Goal: Task Accomplishment & Management: Use online tool/utility

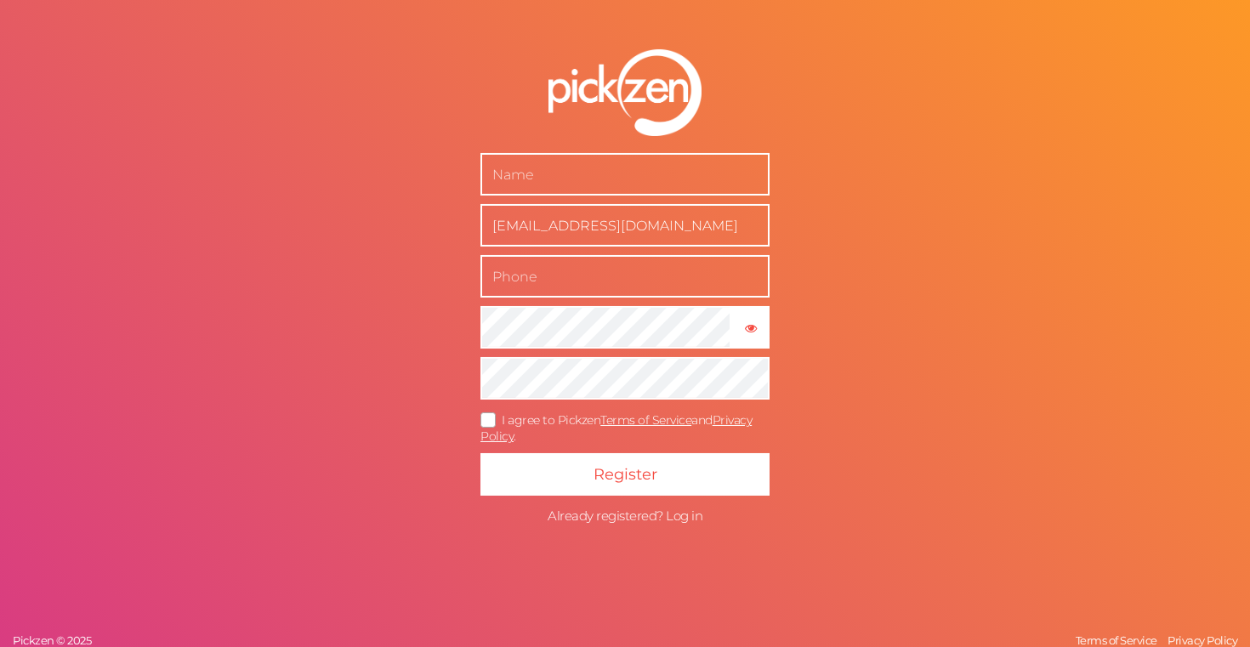
click at [611, 515] on span "Already registered? Log in" at bounding box center [625, 516] width 155 height 16
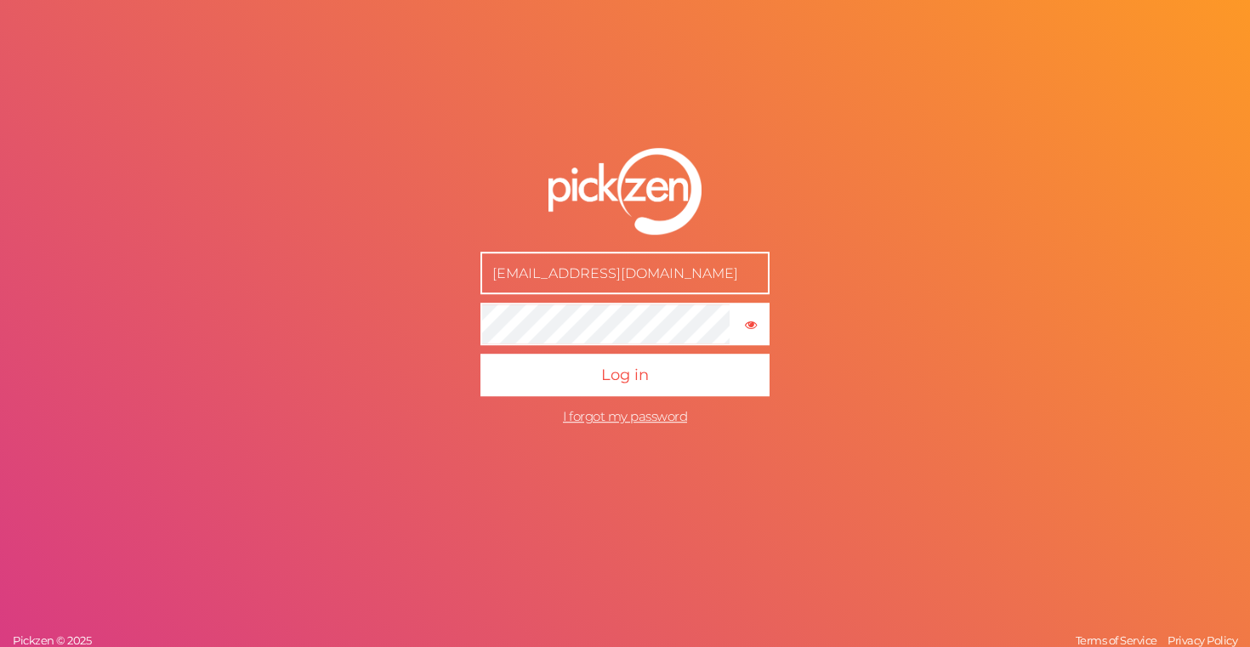
click at [629, 273] on input "[EMAIL_ADDRESS][DOMAIN_NAME]" at bounding box center [625, 273] width 289 height 43
type input "[EMAIL_ADDRESS][DOMAIN_NAME]"
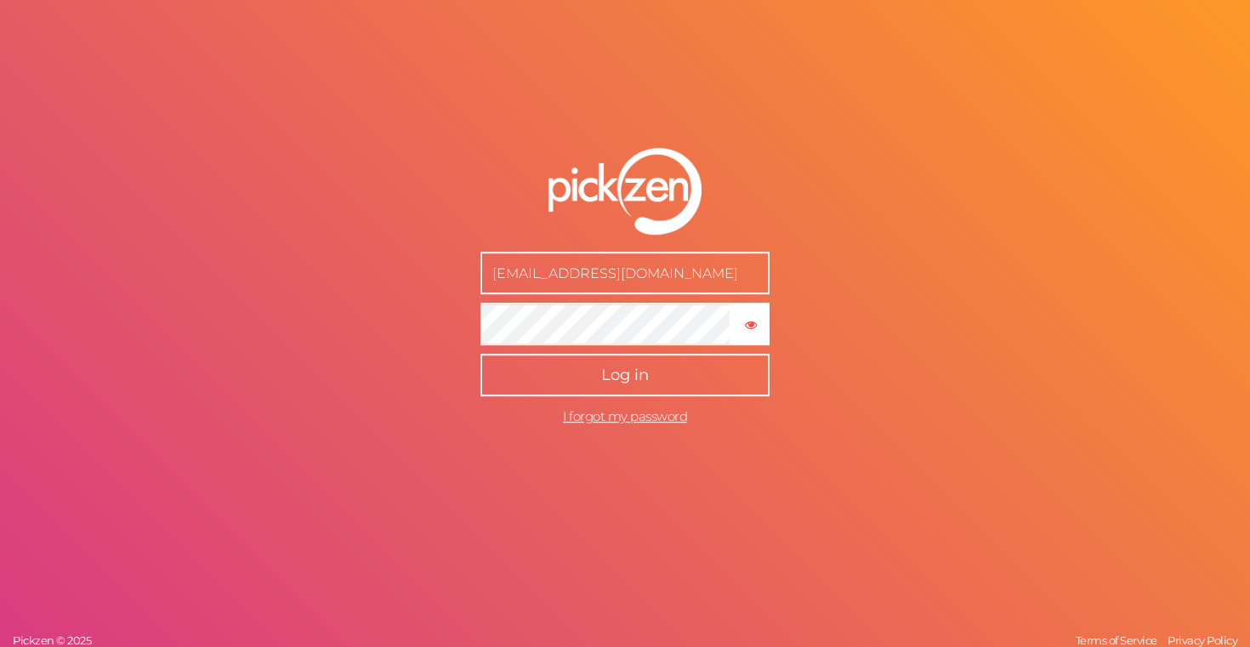
click at [611, 373] on span "Log in" at bounding box center [625, 375] width 48 height 19
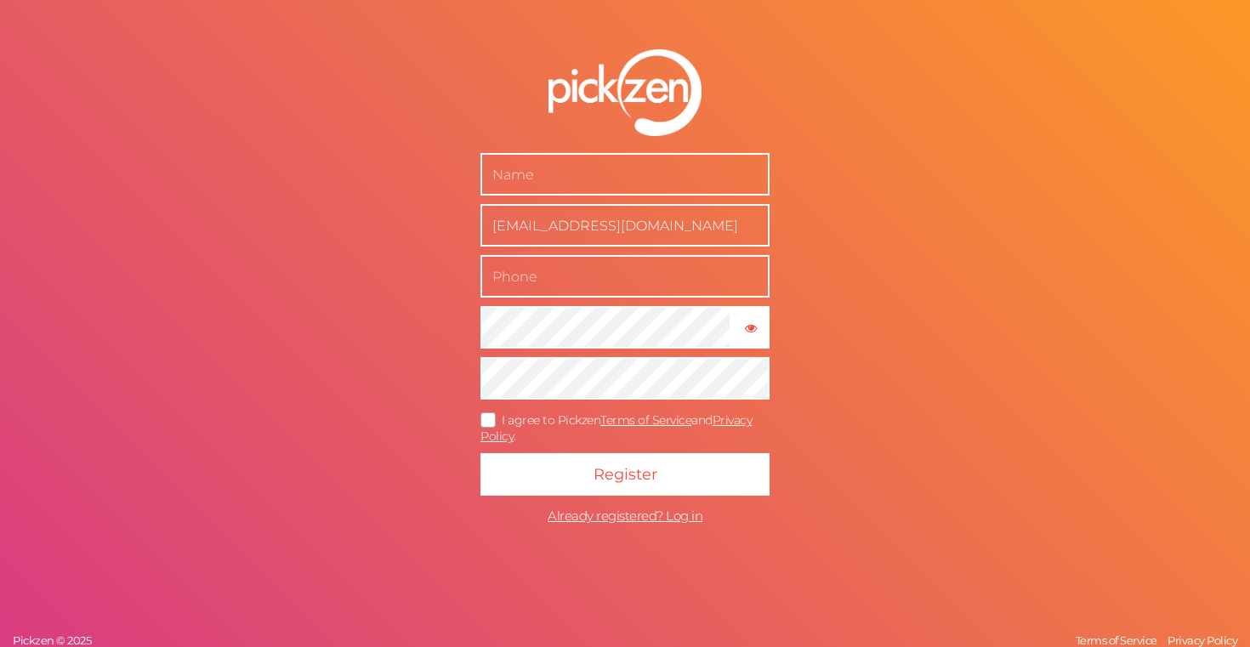
click at [631, 164] on input "text" at bounding box center [625, 174] width 289 height 43
click at [536, 179] on input "text" at bounding box center [625, 174] width 289 height 43
type input "Ondder Alp Yılmaz"
type input "05308652356"
click at [620, 223] on input "[EMAIL_ADDRESS][DOMAIN_NAME]" at bounding box center [625, 225] width 289 height 43
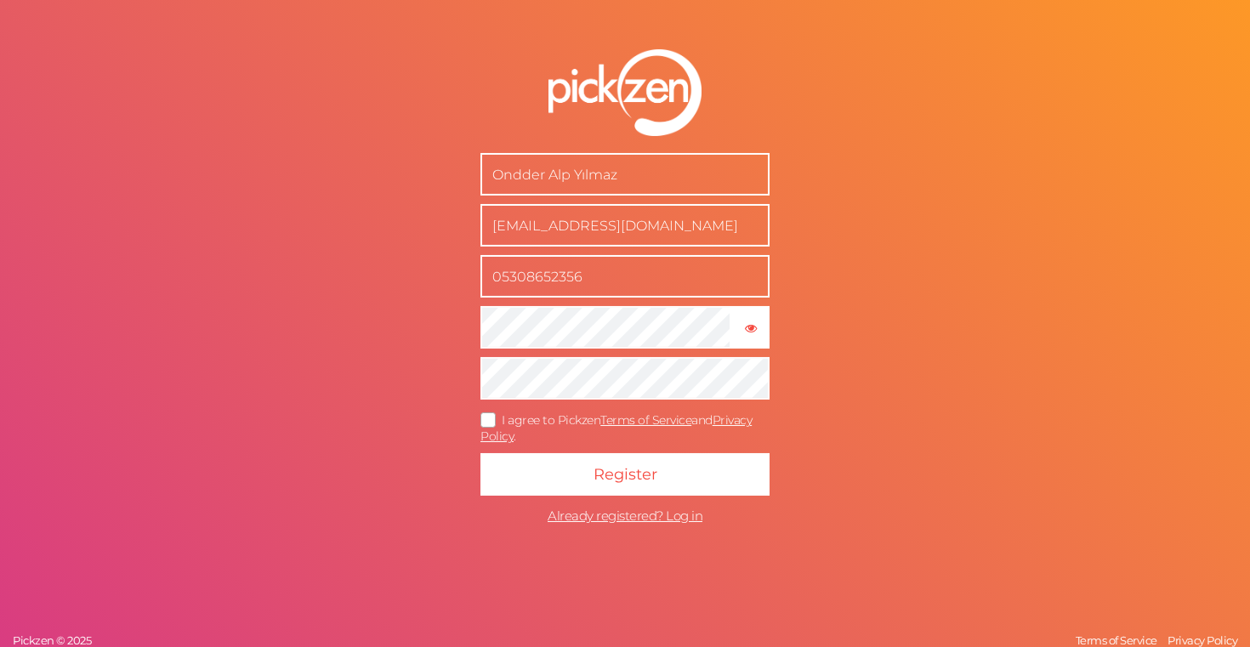
click at [620, 223] on input "[EMAIL_ADDRESS][DOMAIN_NAME]" at bounding box center [625, 225] width 289 height 43
type input "[EMAIL_ADDRESS][DOMAIN_NAME]"
click at [748, 312] on button "× Show password" at bounding box center [751, 327] width 38 height 43
type input "[EMAIL_ADDRESS][DOMAIN_NAME]"
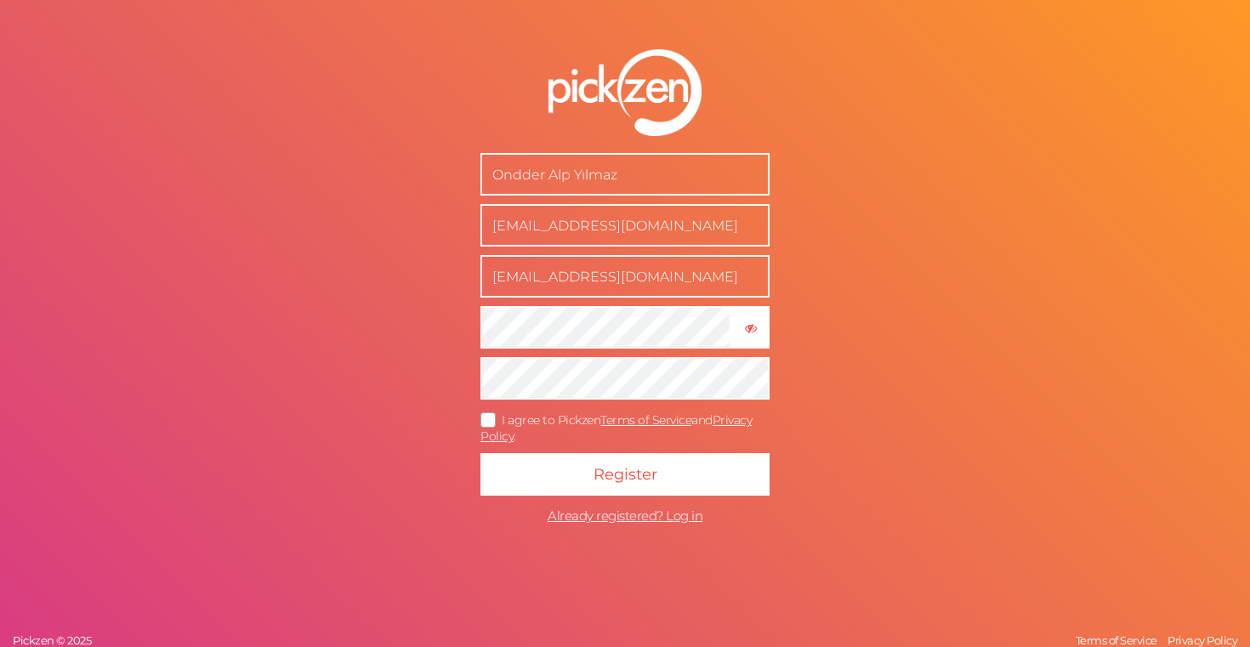
click at [644, 270] on input "[EMAIL_ADDRESS][DOMAIN_NAME]" at bounding box center [625, 276] width 289 height 43
click at [418, 339] on form "Ondder Alp Yılmaz [EMAIL_ADDRESS][DOMAIN_NAME] [DOMAIN_NAME][EMAIL_ADDRESS][DOM…" at bounding box center [625, 290] width 425 height 551
click at [754, 321] on tip-cont "button" at bounding box center [751, 327] width 12 height 15
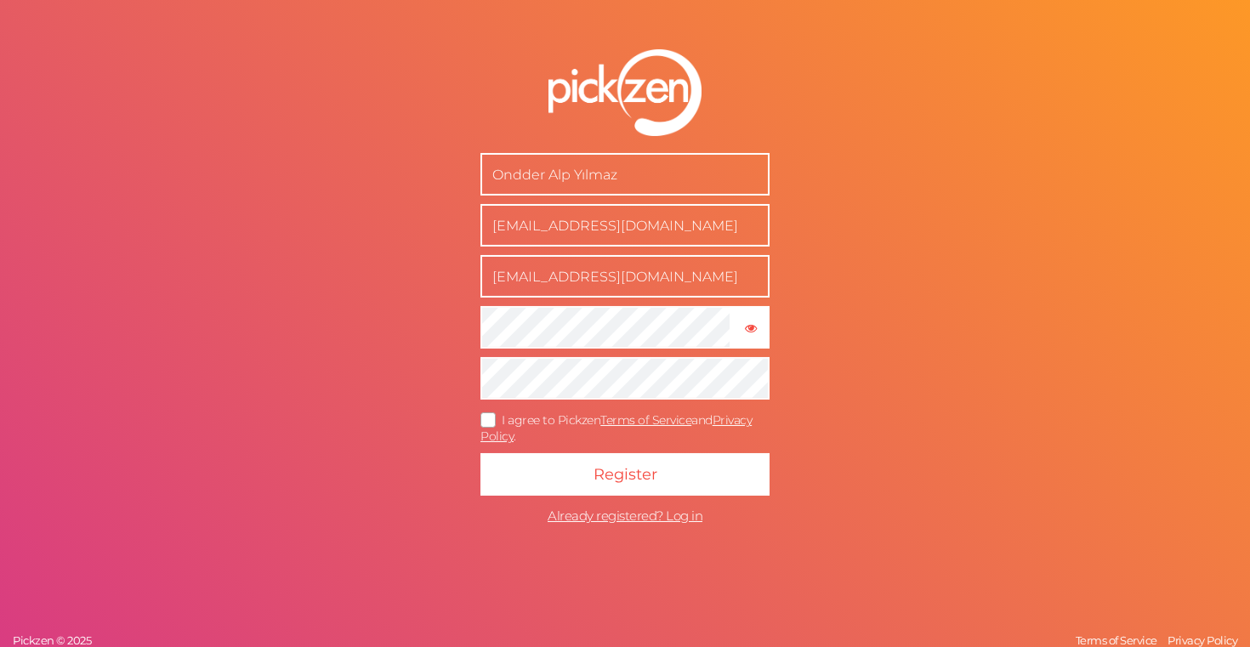
click at [692, 209] on input "[EMAIL_ADDRESS][DOMAIN_NAME]" at bounding box center [625, 225] width 289 height 43
type input ".[EMAIL_ADDRESS][DOMAIN_NAME]"
click at [644, 220] on input ".[EMAIL_ADDRESS][DOMAIN_NAME]" at bounding box center [625, 225] width 289 height 43
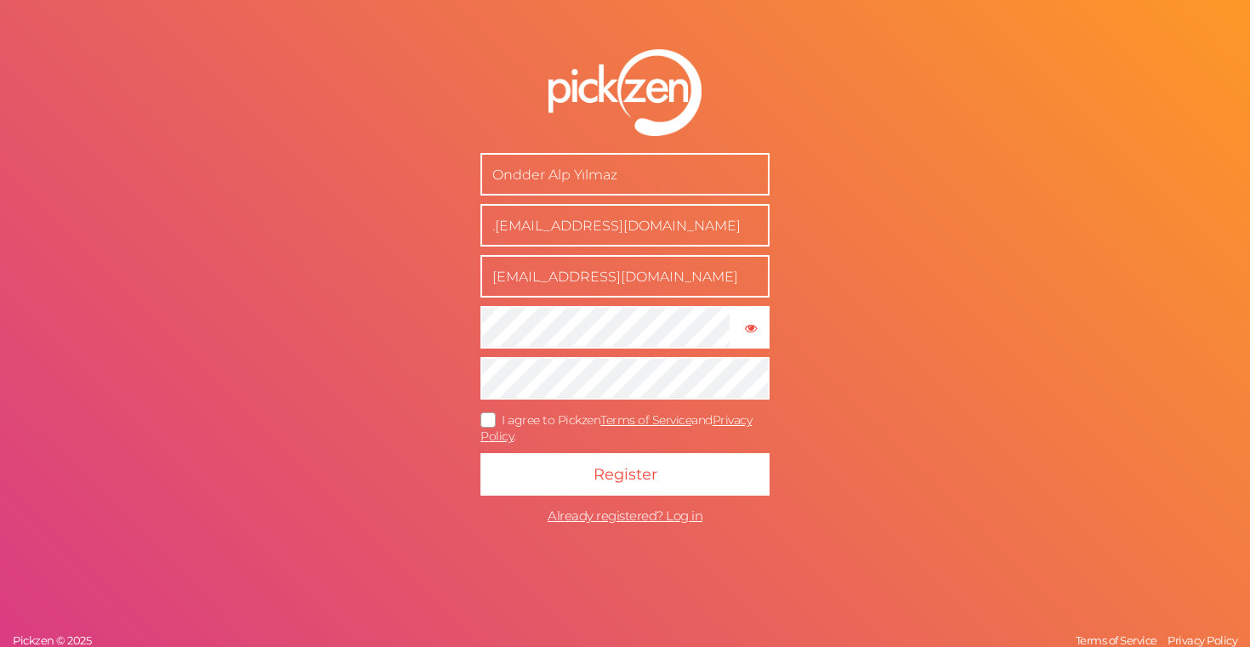
click at [644, 220] on input ".[EMAIL_ADDRESS][DOMAIN_NAME]" at bounding box center [625, 225] width 289 height 43
type input "[EMAIL_ADDRESS][DOMAIN_NAME]"
click at [635, 276] on input "[EMAIL_ADDRESS][DOMAIN_NAME]" at bounding box center [625, 276] width 289 height 43
type input "05308652356"
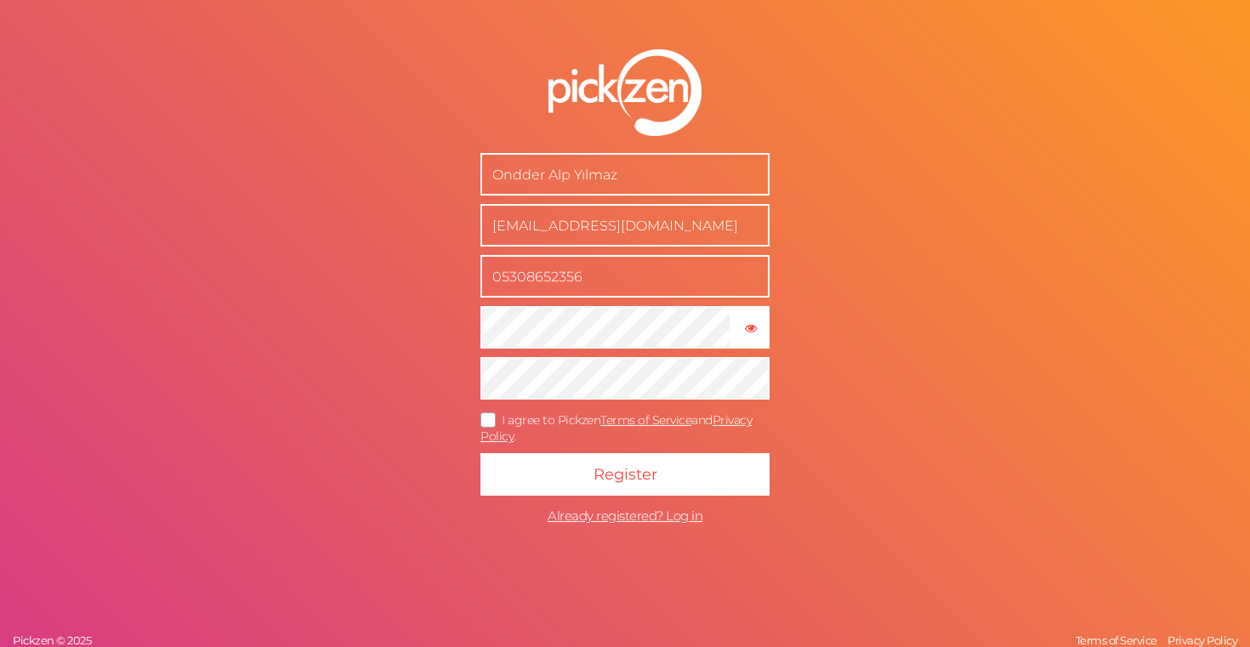
click at [489, 425] on icon at bounding box center [488, 420] width 27 height 9
click at [0, 0] on input "I agree to Pickzen Terms of Service and Privacy Policy ." at bounding box center [0, 0] width 0 height 0
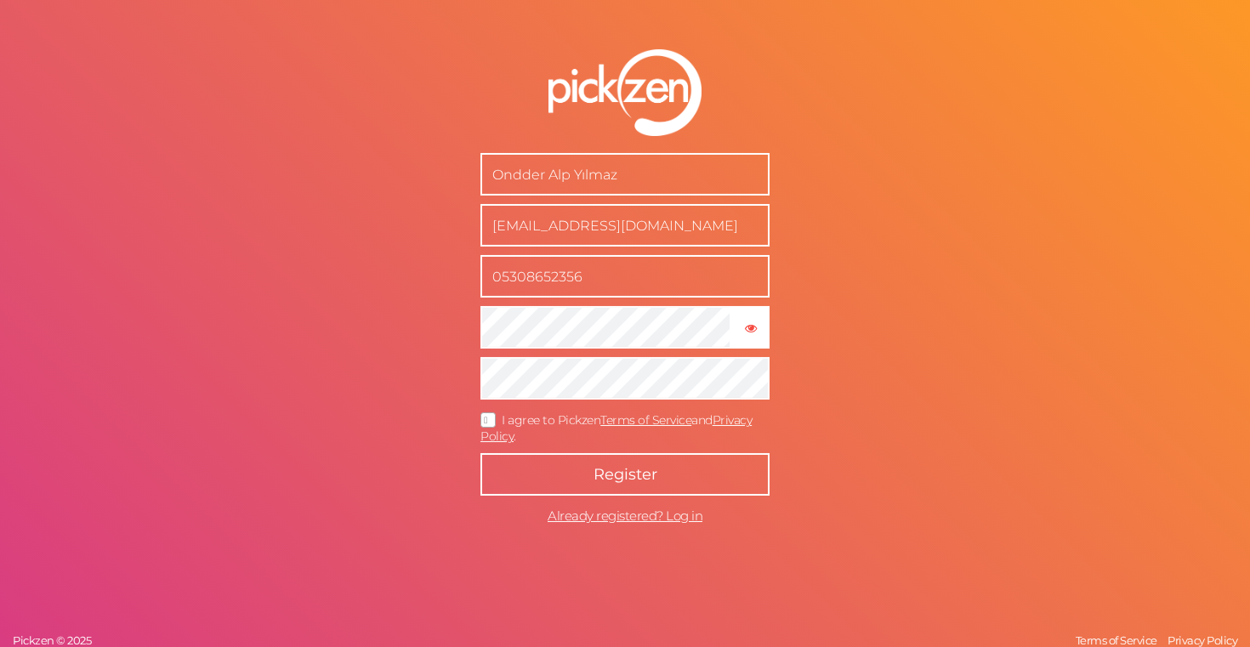
click at [584, 463] on button "Register" at bounding box center [625, 474] width 289 height 43
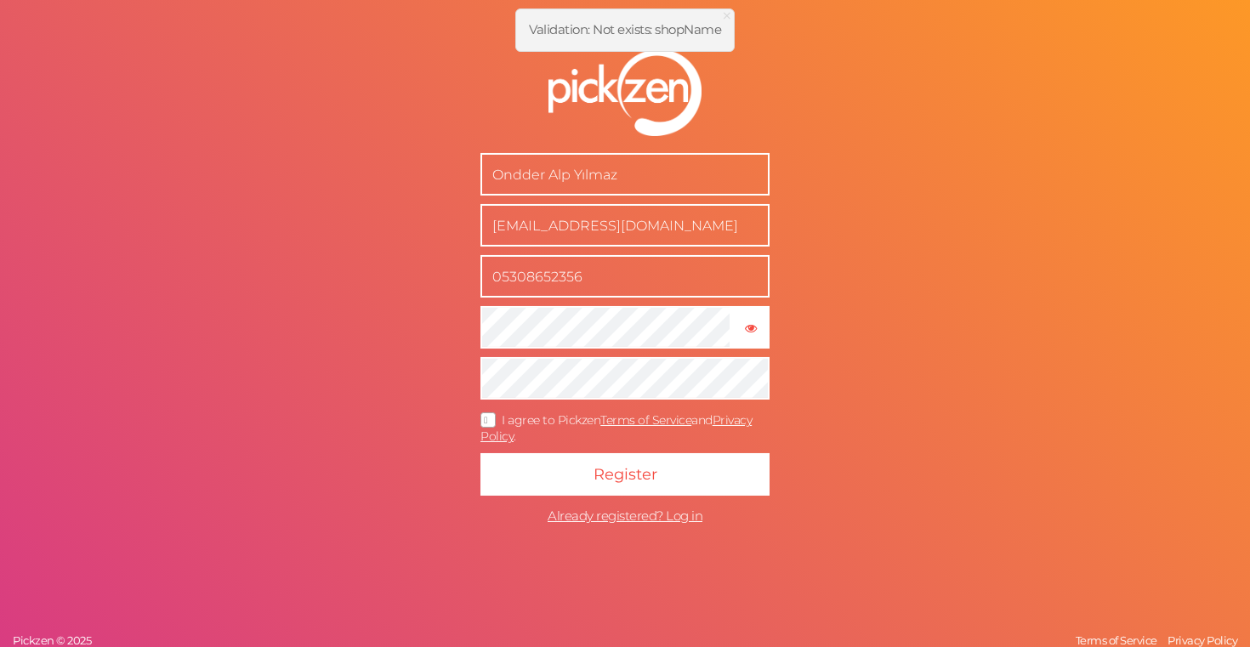
click at [666, 185] on input "Ondder Alp Yılmaz" at bounding box center [625, 174] width 289 height 43
type input "-"
click at [669, 246] on input "[EMAIL_ADDRESS][DOMAIN_NAME]" at bounding box center [625, 225] width 289 height 43
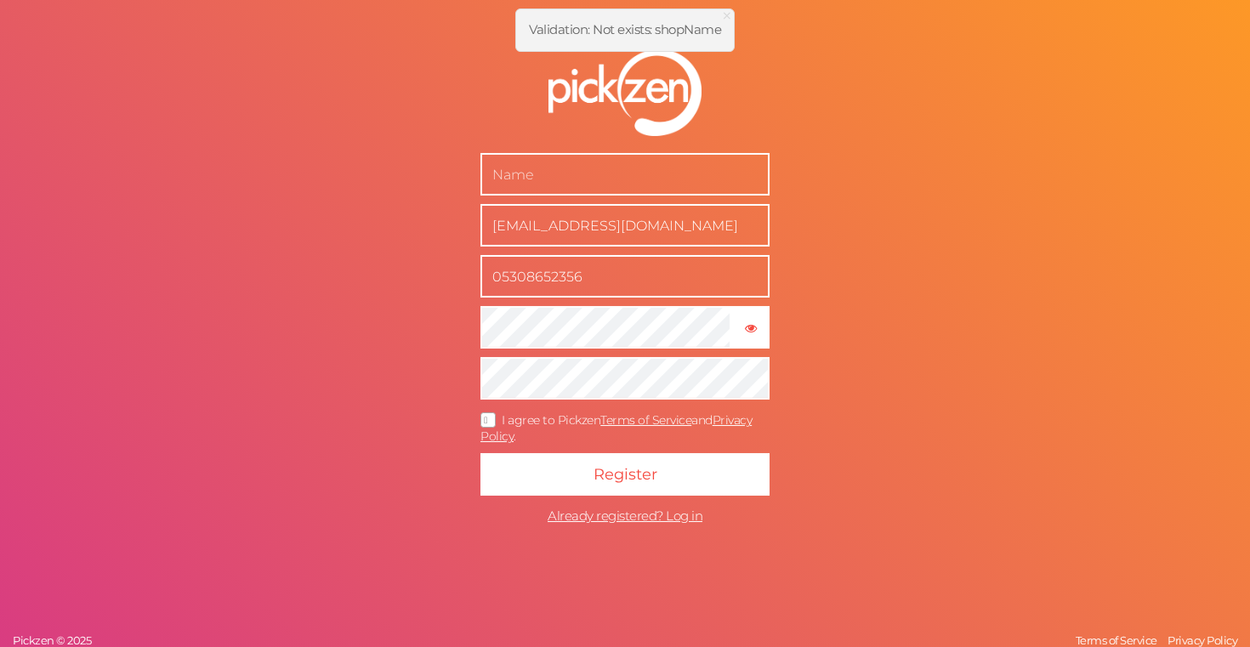
click at [669, 246] on input "[EMAIL_ADDRESS][DOMAIN_NAME]" at bounding box center [625, 225] width 289 height 43
type input "-"
click at [693, 291] on input "05308652356" at bounding box center [625, 276] width 289 height 43
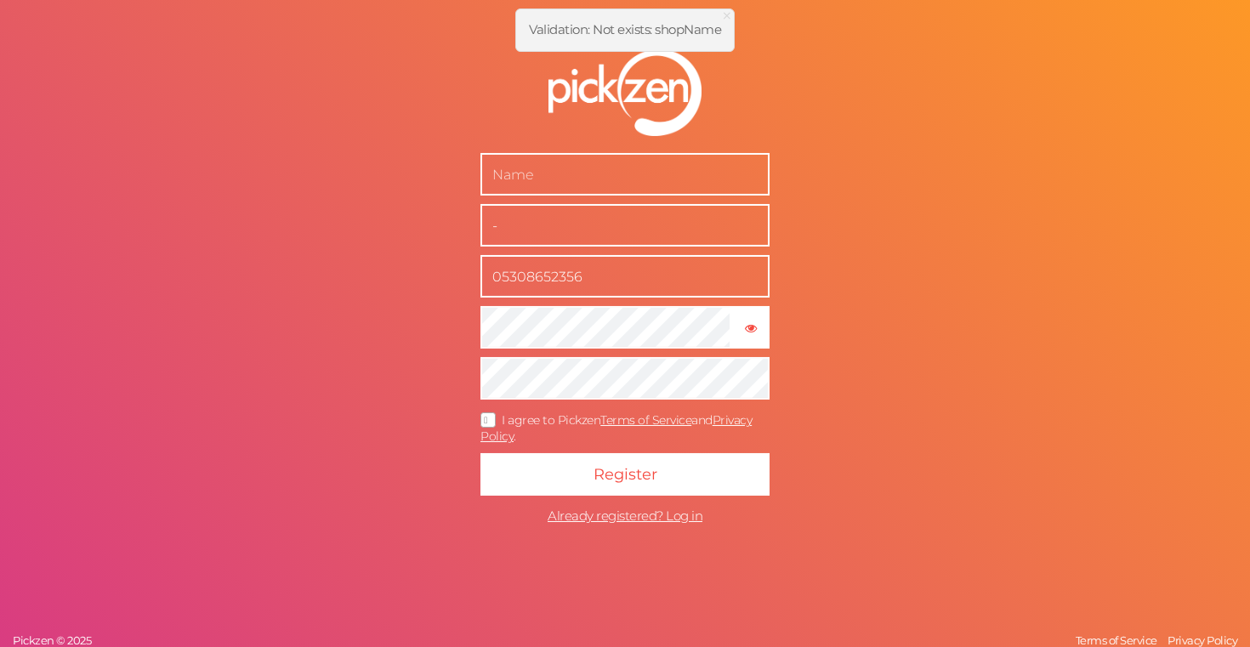
click at [693, 291] on input "05308652356" at bounding box center [625, 276] width 289 height 43
click at [536, 245] on input "-" at bounding box center [625, 225] width 289 height 43
click at [919, 156] on div "× Show password I agree to Pickzen Terms of Service and Privacy Policy . Regist…" at bounding box center [625, 323] width 1250 height 647
click at [726, 20] on span "×" at bounding box center [727, 15] width 12 height 25
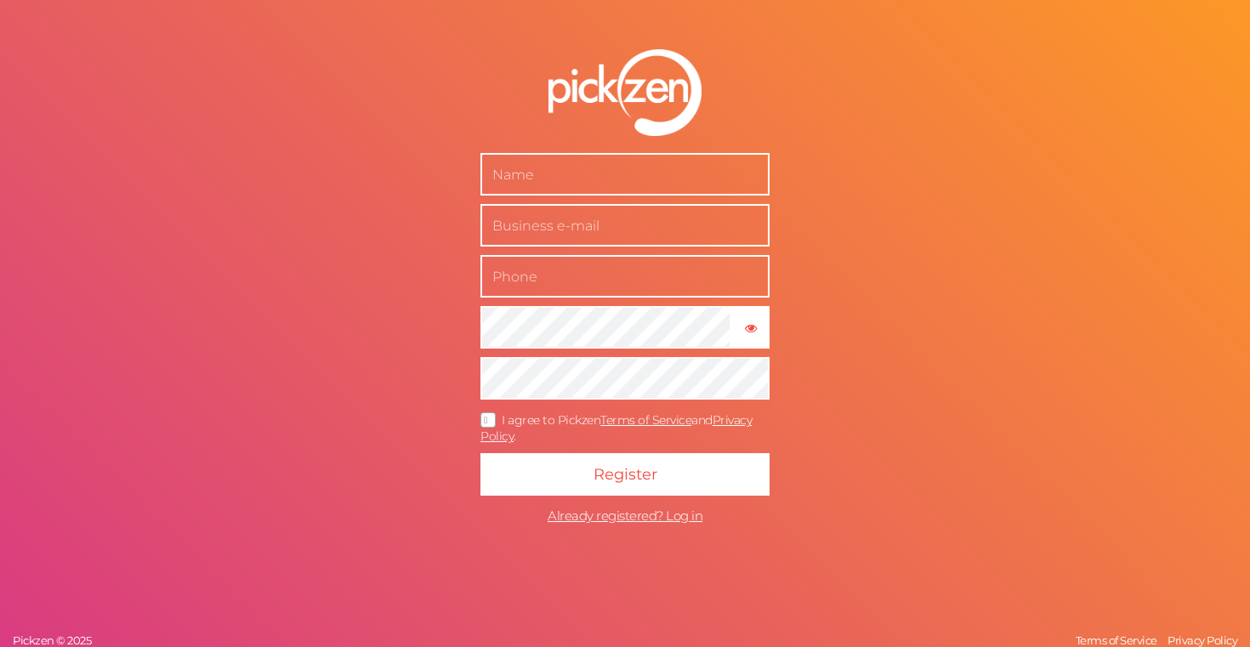
click at [612, 142] on form "× Show password I agree to Pickzen Terms of Service and Privacy Policy . Regist…" at bounding box center [625, 290] width 425 height 551
click at [630, 105] on img at bounding box center [625, 92] width 153 height 87
click at [641, 514] on span "Already registered? Log in" at bounding box center [625, 516] width 155 height 16
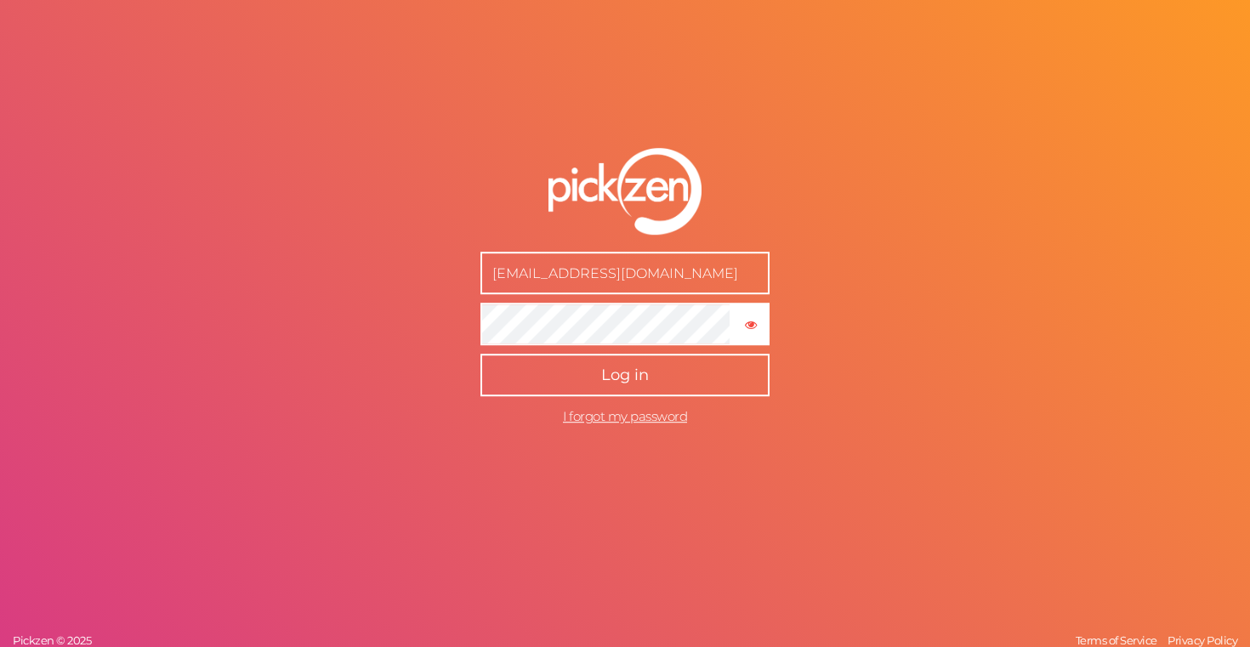
click at [655, 383] on button "Log in" at bounding box center [625, 375] width 289 height 43
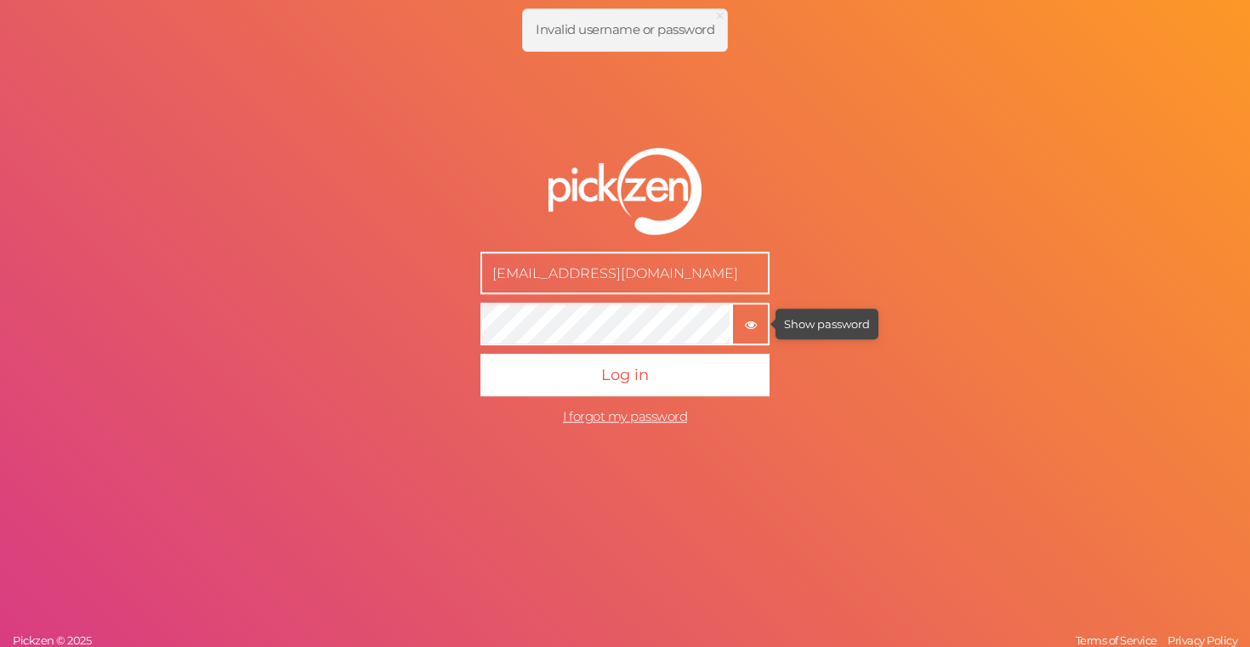
click at [756, 322] on icon "button" at bounding box center [751, 325] width 12 height 12
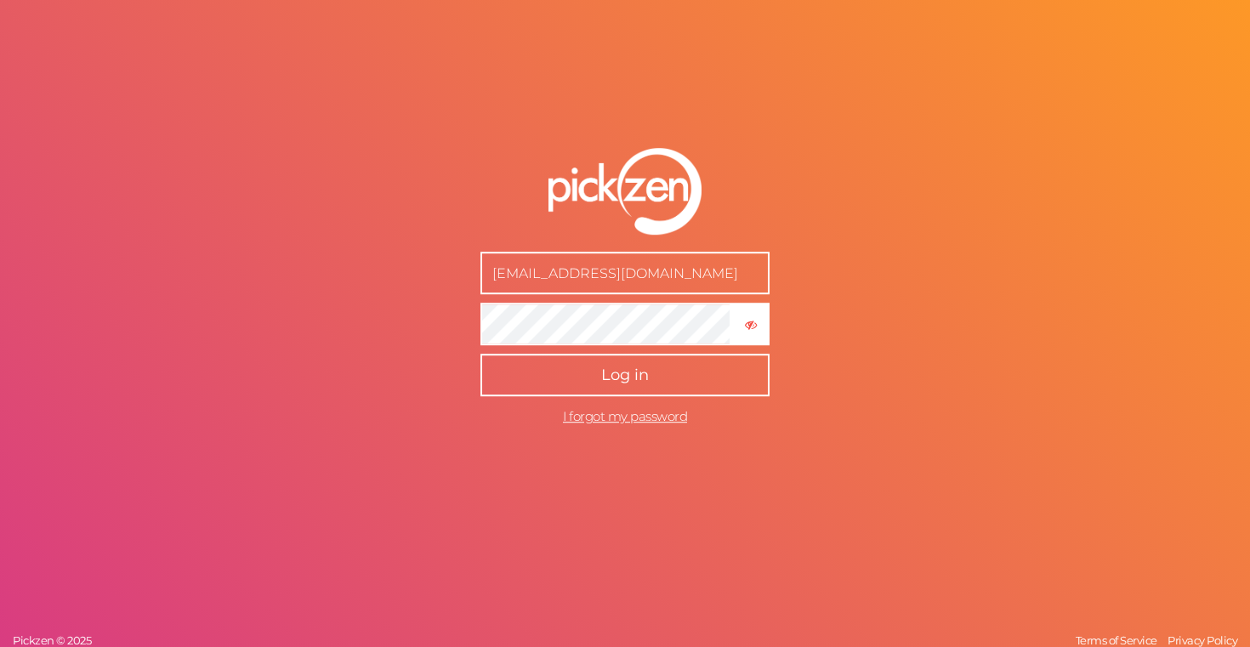
click at [544, 373] on button "Log in" at bounding box center [625, 375] width 289 height 43
type input "[EMAIL_ADDRESS][DOMAIN_NAME]"
click at [634, 375] on span "Log in" at bounding box center [625, 375] width 48 height 19
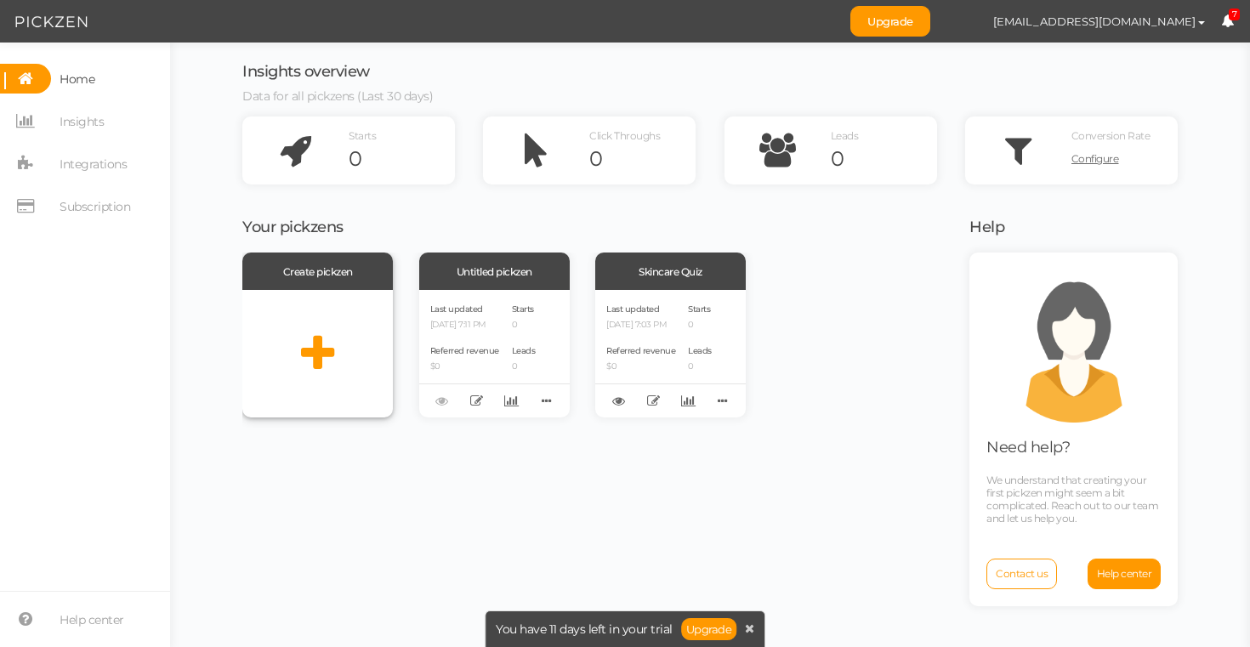
click at [310, 337] on icon at bounding box center [317, 354] width 33 height 43
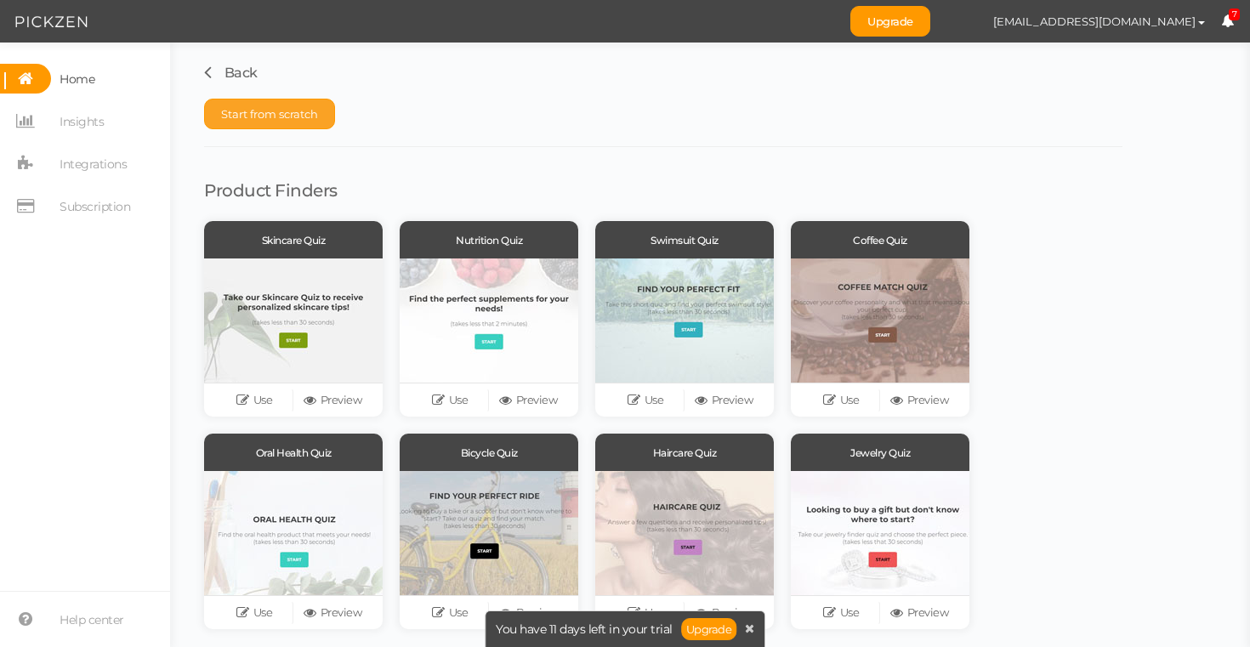
click at [312, 114] on span "Start from scratch" at bounding box center [269, 114] width 97 height 14
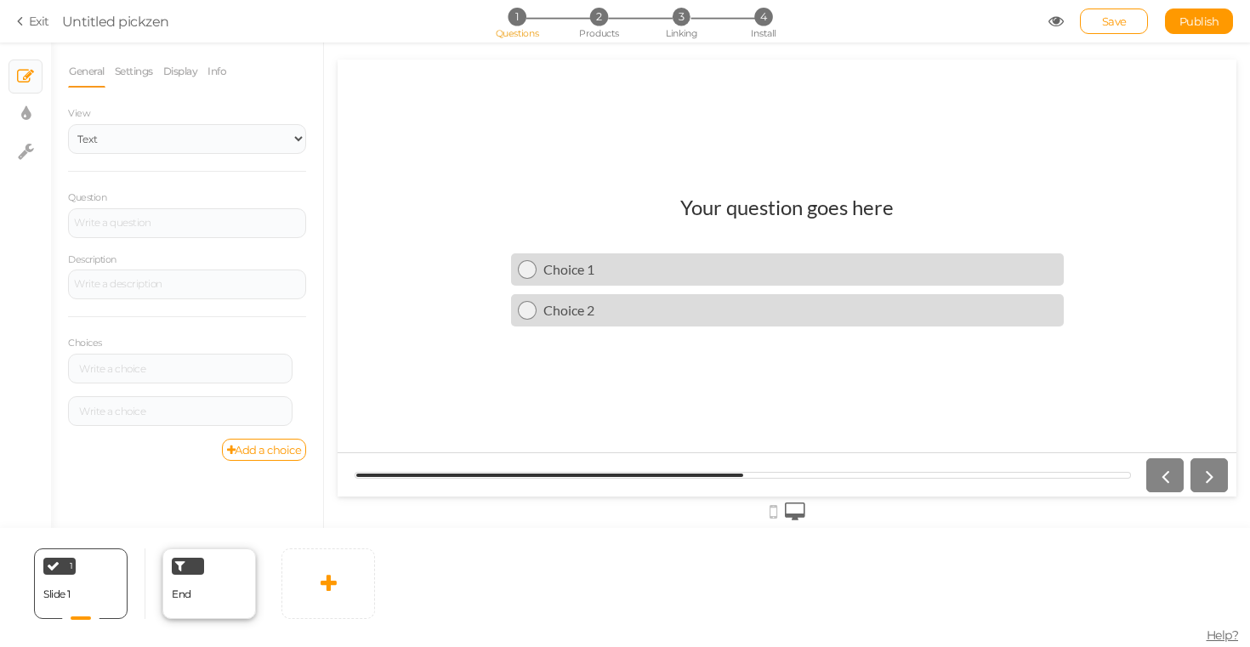
click at [225, 555] on div "End" at bounding box center [209, 584] width 94 height 71
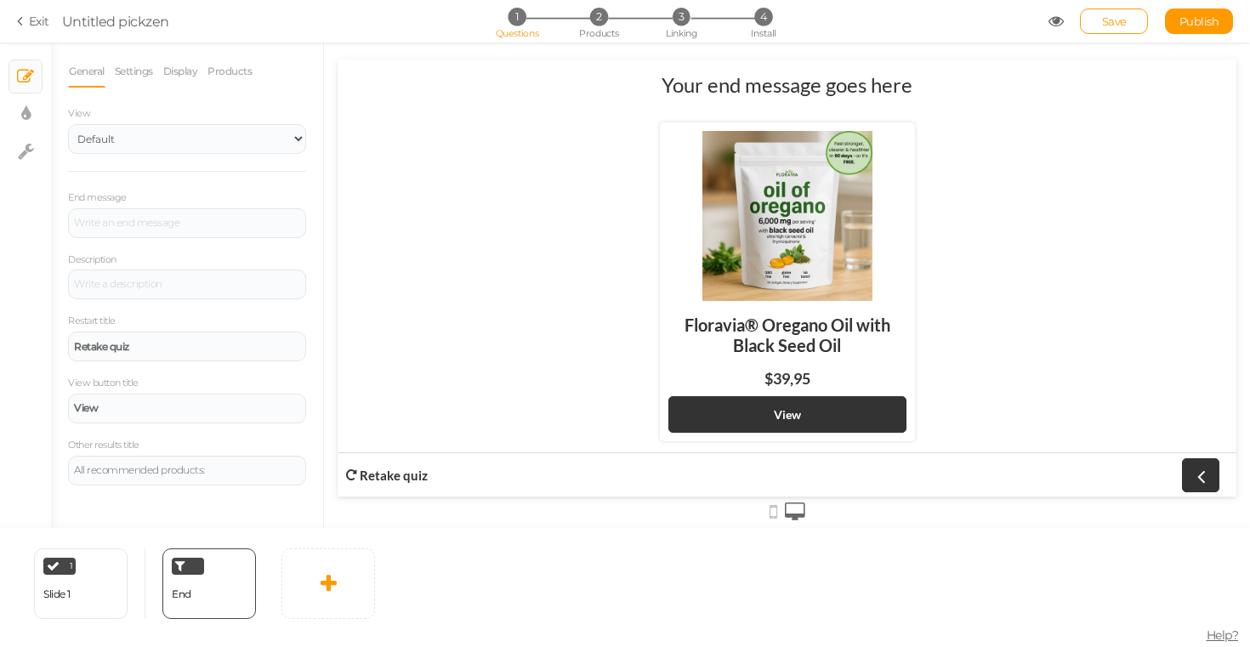
scroll to position [6, 0]
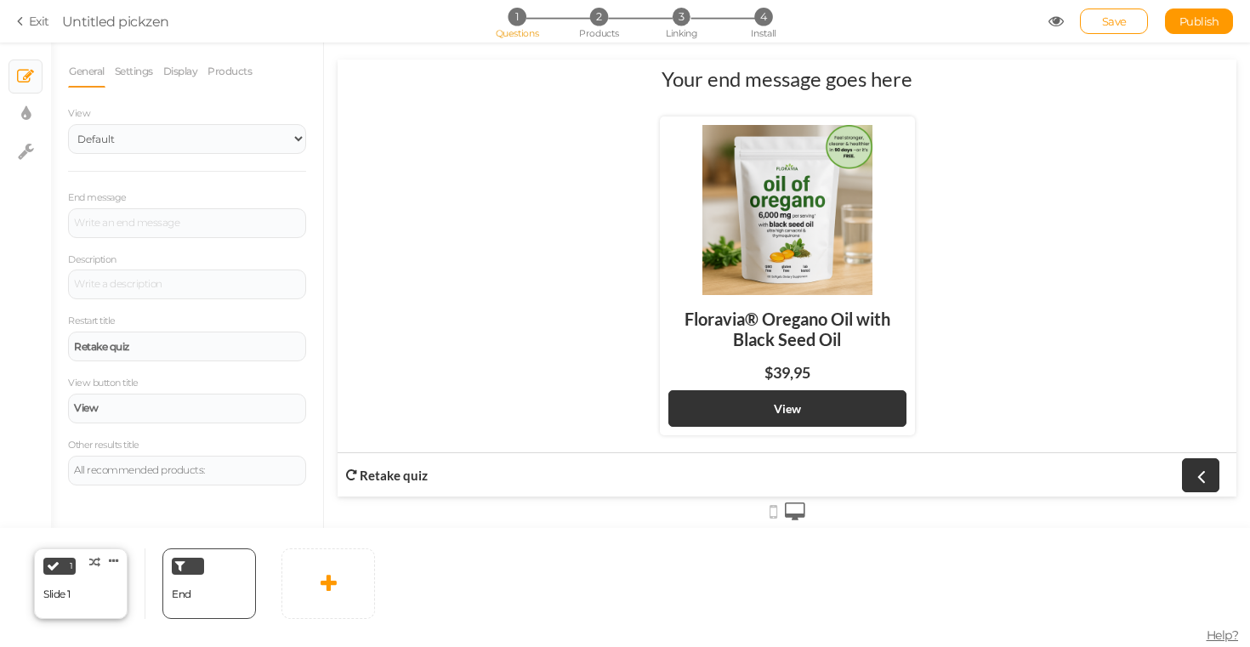
click at [94, 603] on div "1 Slide 1 × Define the conditions to show this slide. Clone Change type Delete" at bounding box center [81, 584] width 94 height 71
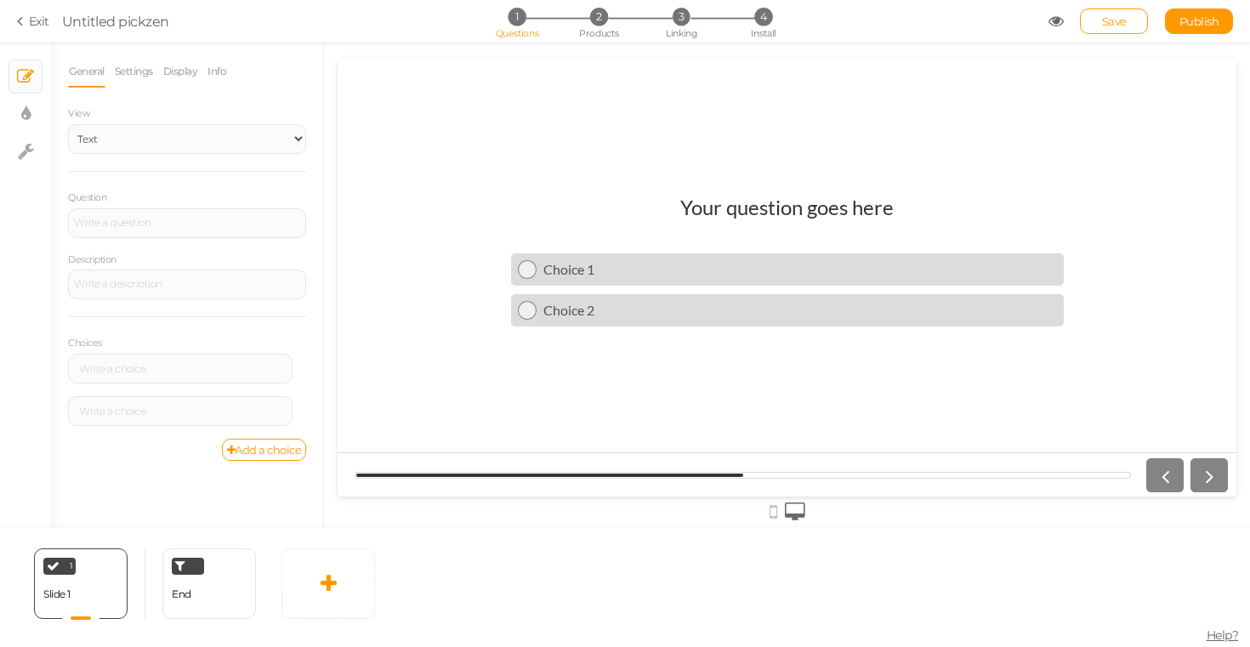
scroll to position [0, 0]
click at [218, 139] on select "Text Images Slider Dropdown" at bounding box center [187, 139] width 238 height 30
click at [68, 124] on select "Text Images Slider Dropdown" at bounding box center [187, 139] width 238 height 30
drag, startPoint x: 668, startPoint y: 210, endPoint x: 971, endPoint y: 205, distance: 302.9
click at [971, 205] on header "Your question goes here" at bounding box center [787, 216] width 553 height 42
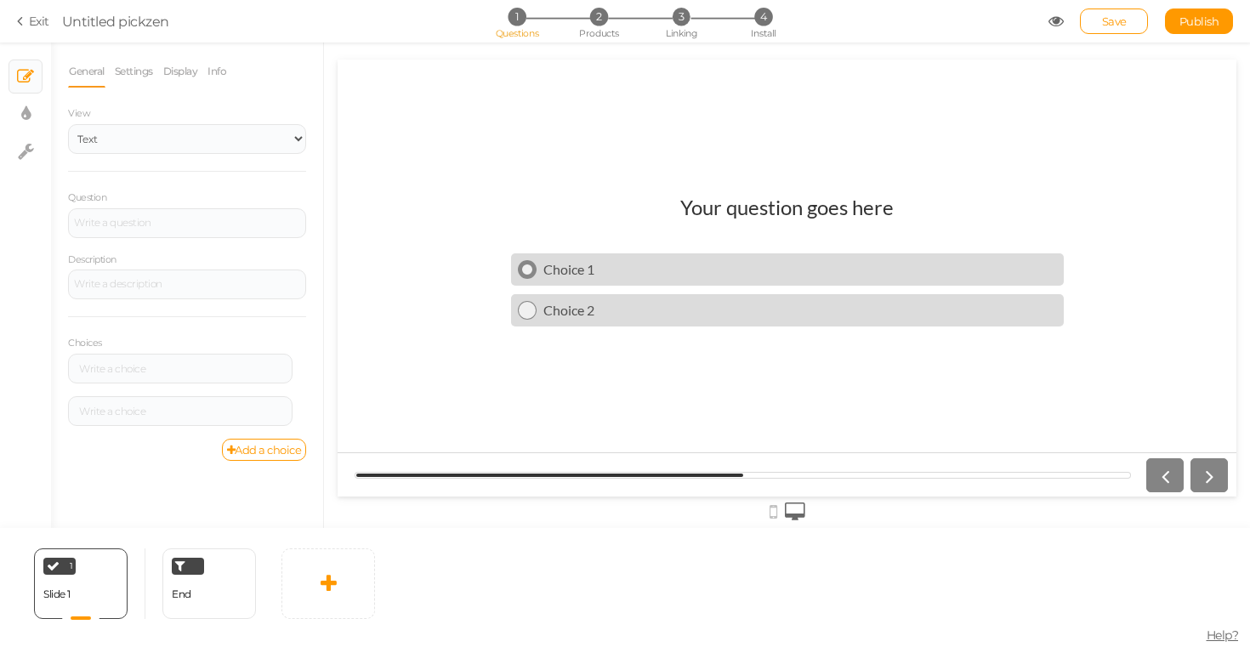
click at [596, 267] on div "Choice 1" at bounding box center [797, 269] width 521 height 16
click at [179, 225] on div at bounding box center [187, 223] width 226 height 10
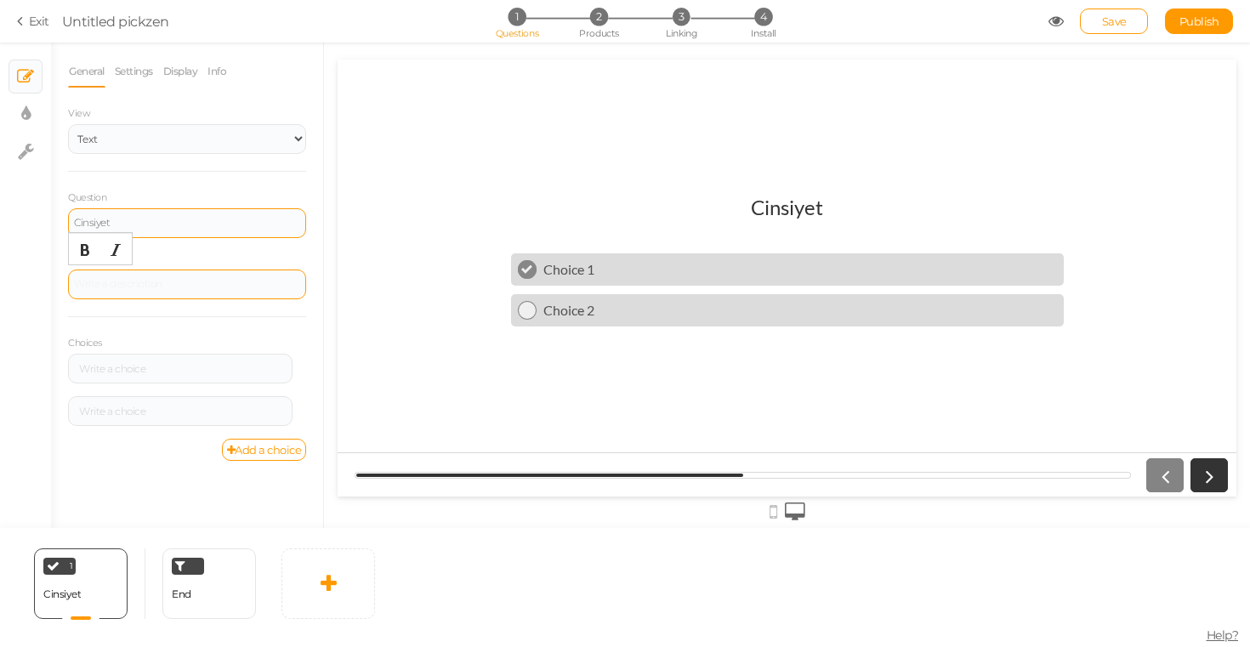
click at [161, 285] on div at bounding box center [187, 285] width 238 height 30
click at [405, 253] on div "Cinsiyet Choice 1 Choice 2" at bounding box center [787, 278] width 899 height 193
click at [786, 202] on div "Cinsiyet" at bounding box center [787, 207] width 72 height 25
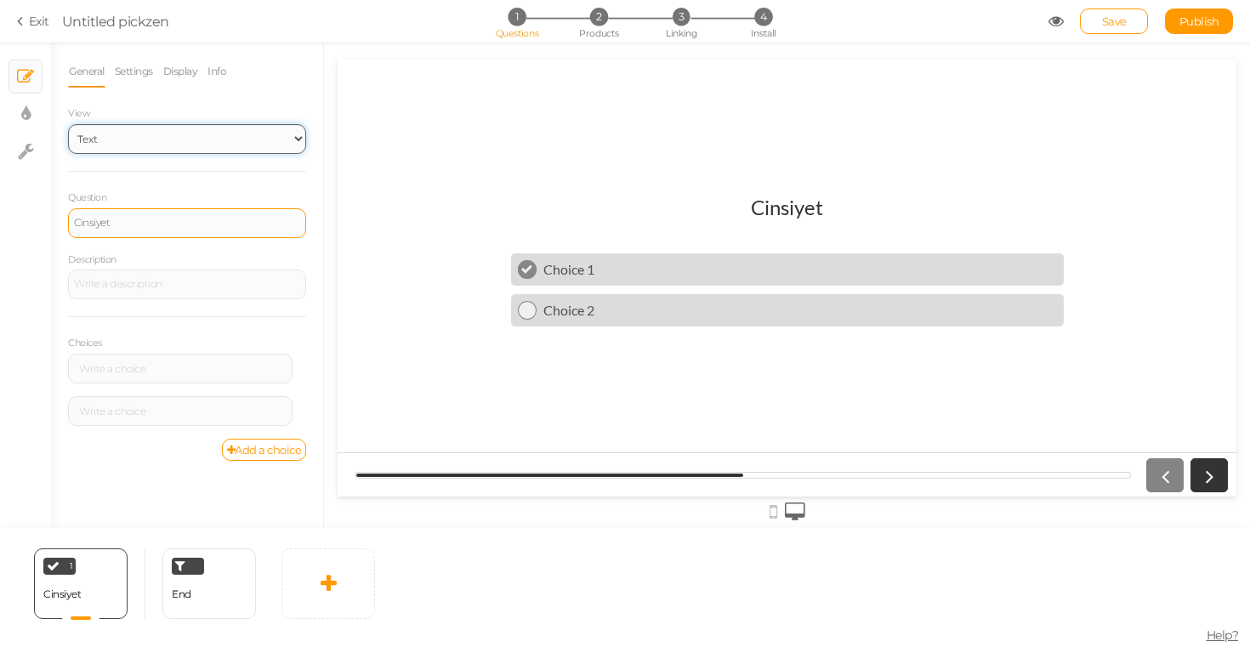
click at [181, 131] on select "Text Images Slider Dropdown" at bounding box center [187, 139] width 238 height 30
click at [230, 219] on div "Cinsiyet" at bounding box center [187, 223] width 226 height 10
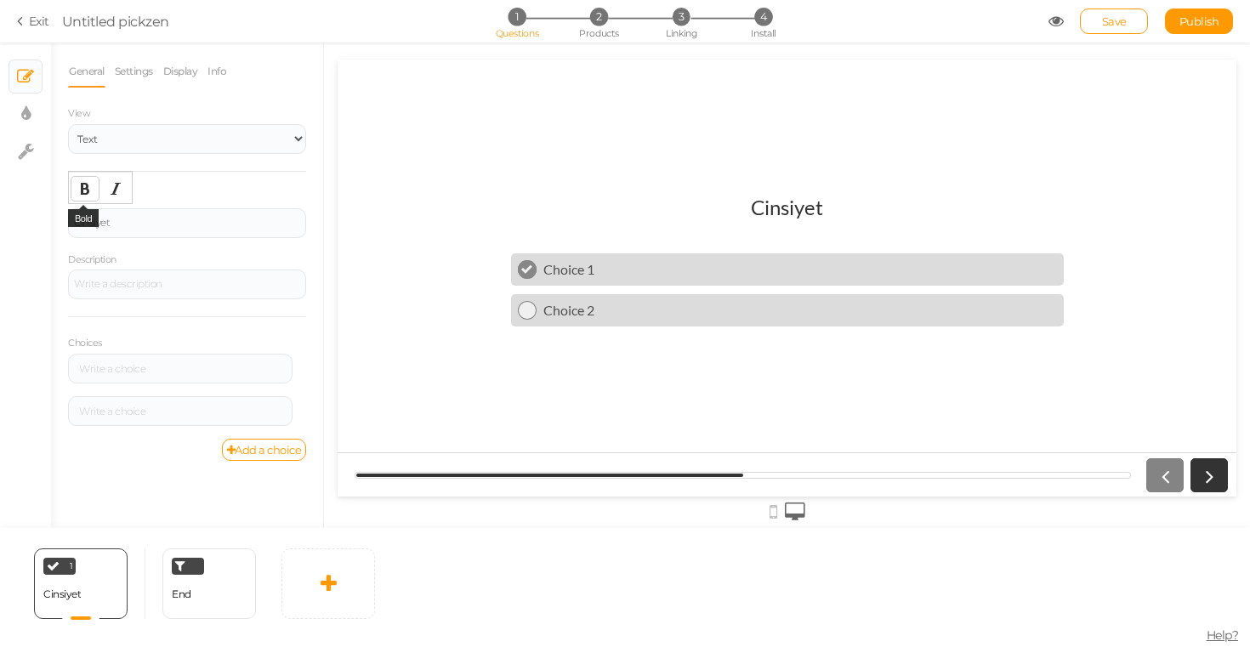
click at [90, 191] on icon "Bold" at bounding box center [85, 189] width 14 height 14
click at [122, 191] on icon "Italic" at bounding box center [116, 189] width 14 height 14
click at [72, 189] on button "Bold" at bounding box center [84, 189] width 27 height 24
click at [122, 218] on div "Cinsiyet ﻿ ﻿" at bounding box center [187, 223] width 226 height 10
click at [151, 251] on div "Description" at bounding box center [187, 275] width 238 height 49
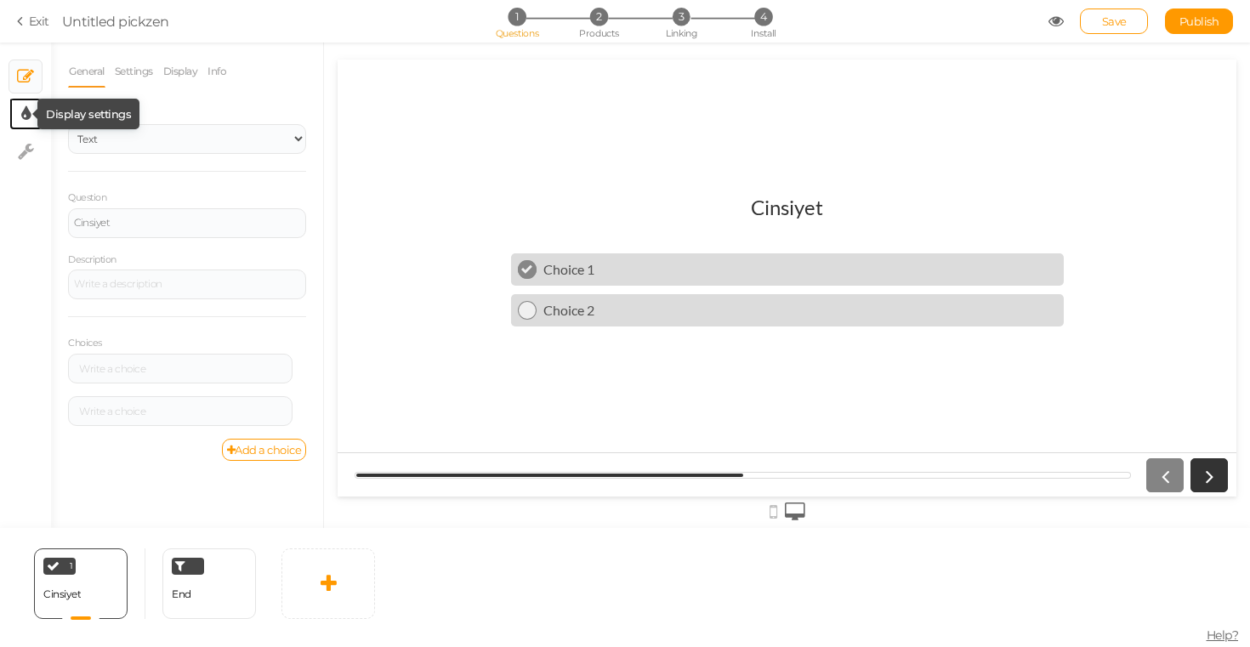
click at [26, 112] on icon at bounding box center [25, 113] width 9 height 17
select select "2"
select select "lato"
select select "fade"
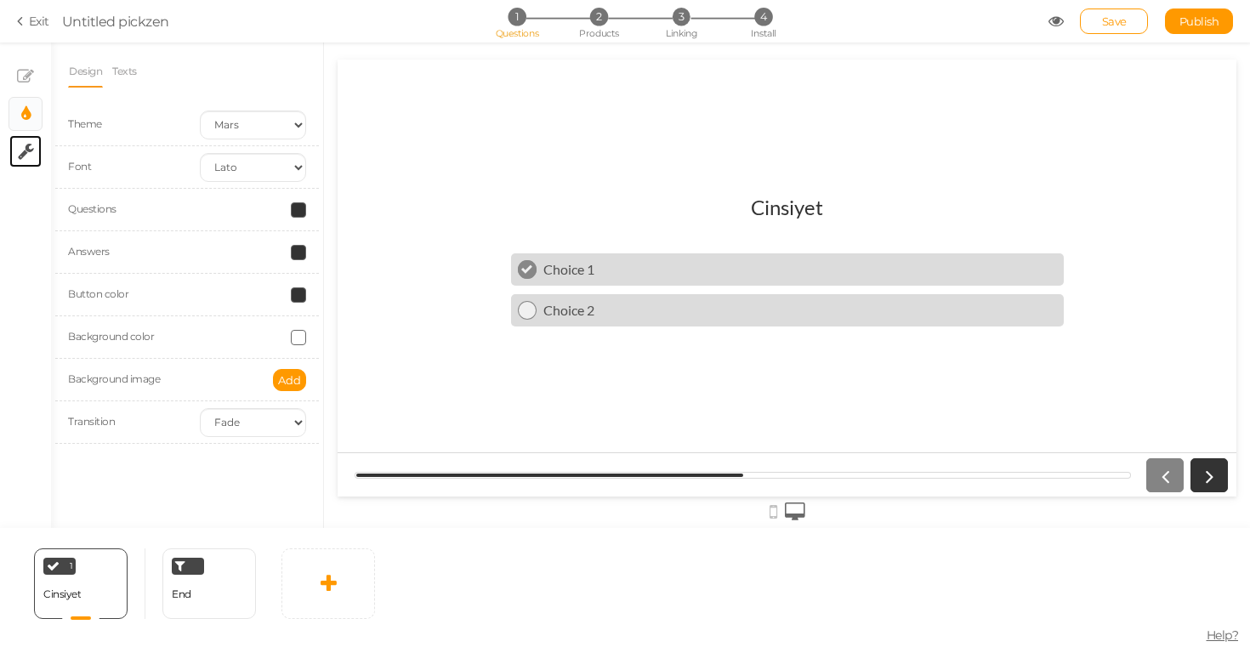
click at [26, 135] on link "× Settings" at bounding box center [25, 151] width 32 height 32
select select "en"
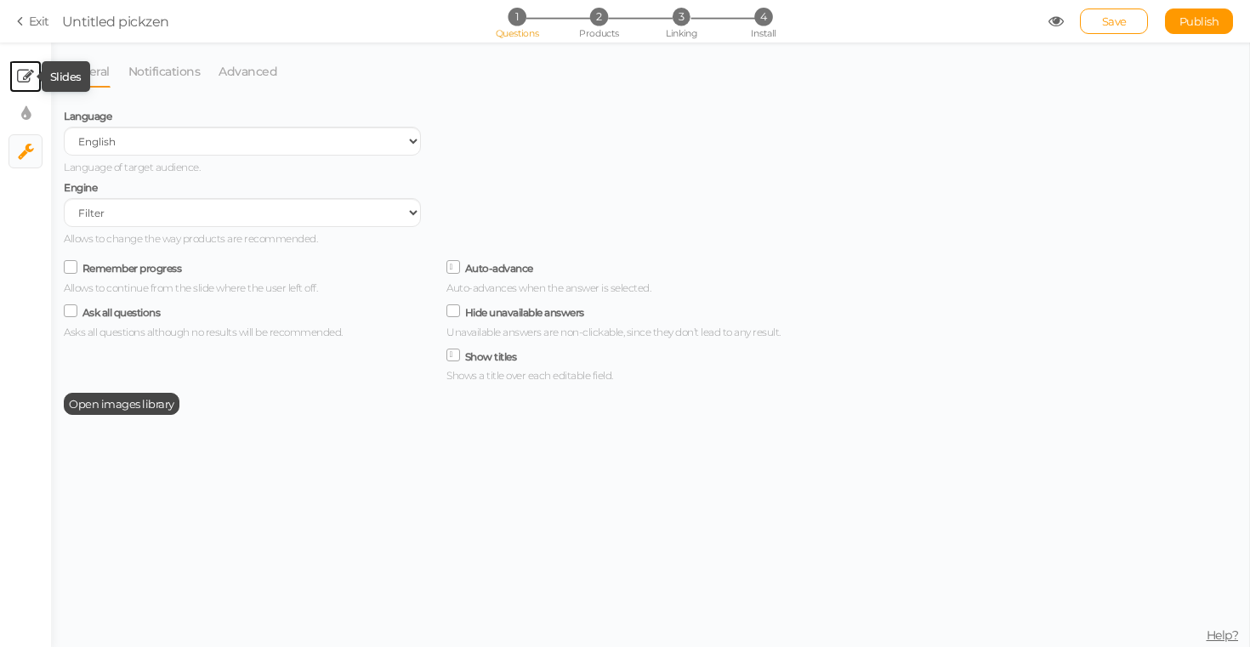
click at [18, 77] on icon at bounding box center [25, 76] width 17 height 17
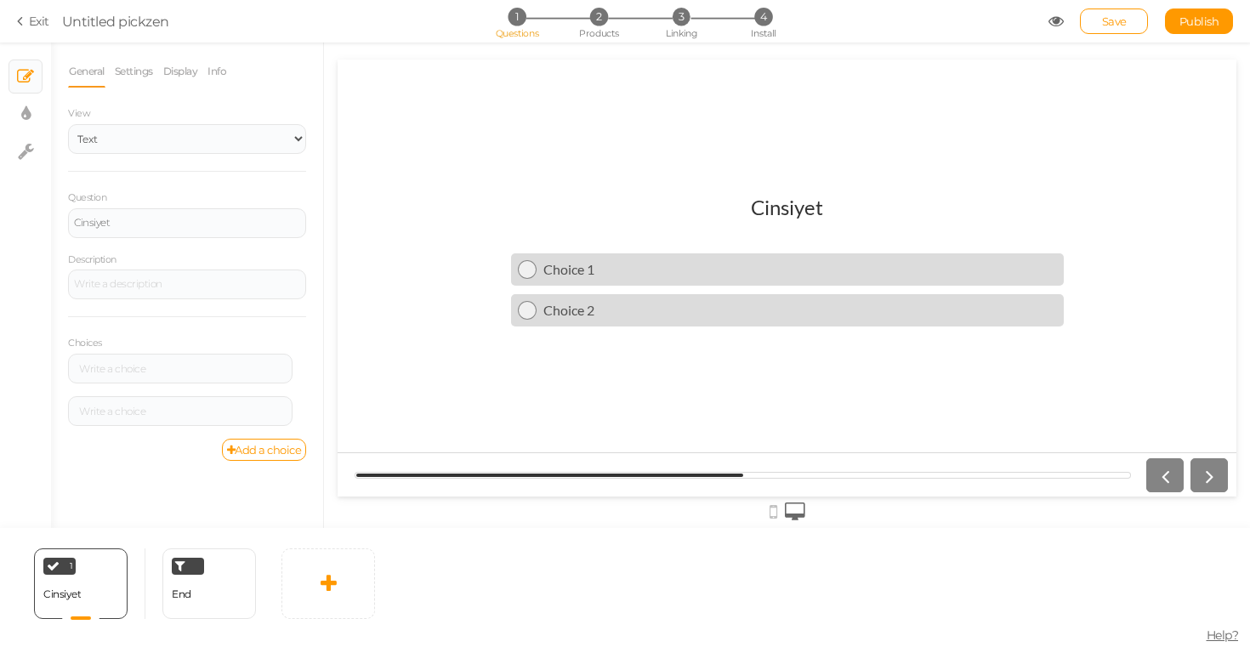
click at [584, 138] on div at bounding box center [787, 278] width 899 height 437
click at [778, 515] on div at bounding box center [787, 511] width 899 height 28
click at [771, 514] on icon at bounding box center [774, 512] width 8 height 19
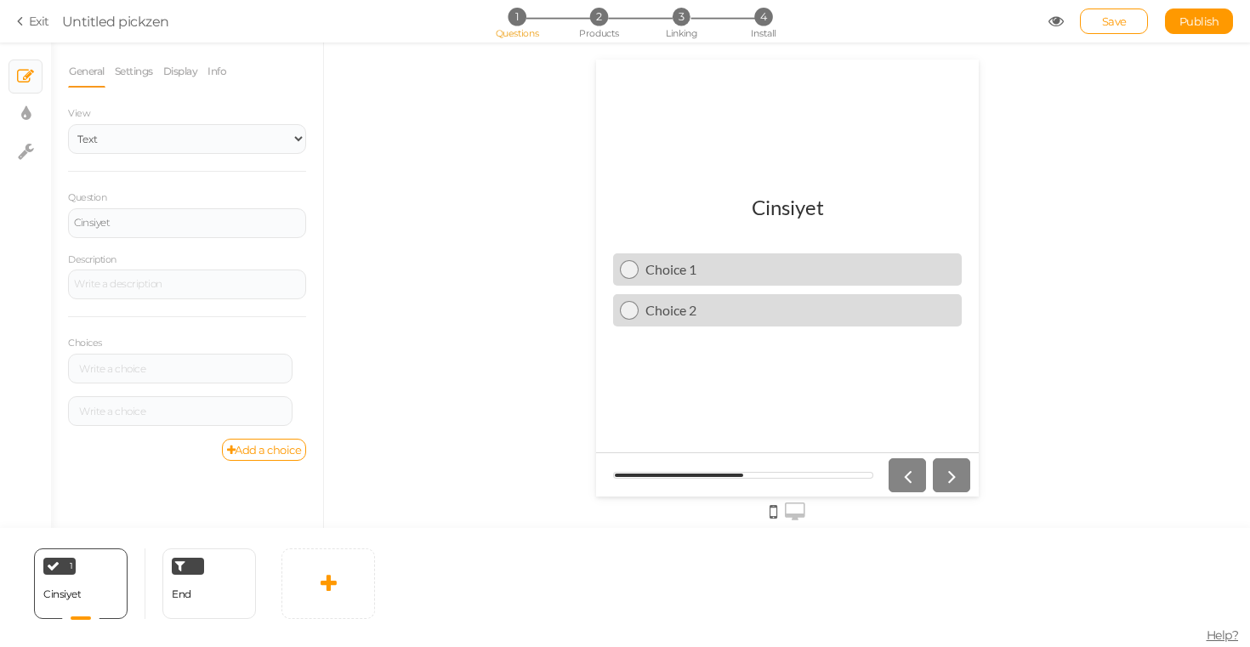
click at [946, 470] on div at bounding box center [925, 475] width 88 height 34
click at [948, 481] on div at bounding box center [925, 475] width 88 height 34
click at [806, 477] on div at bounding box center [742, 475] width 260 height 7
click at [282, 282] on div at bounding box center [187, 285] width 226 height 10
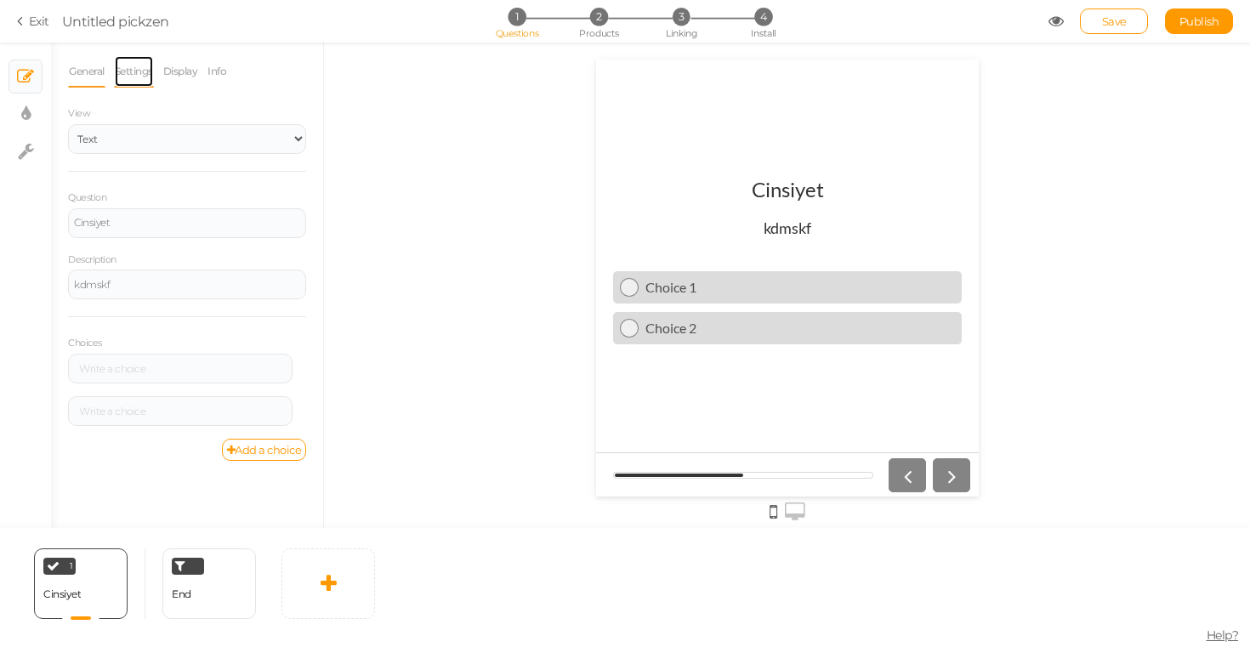
click at [143, 78] on link "Settings" at bounding box center [134, 71] width 40 height 32
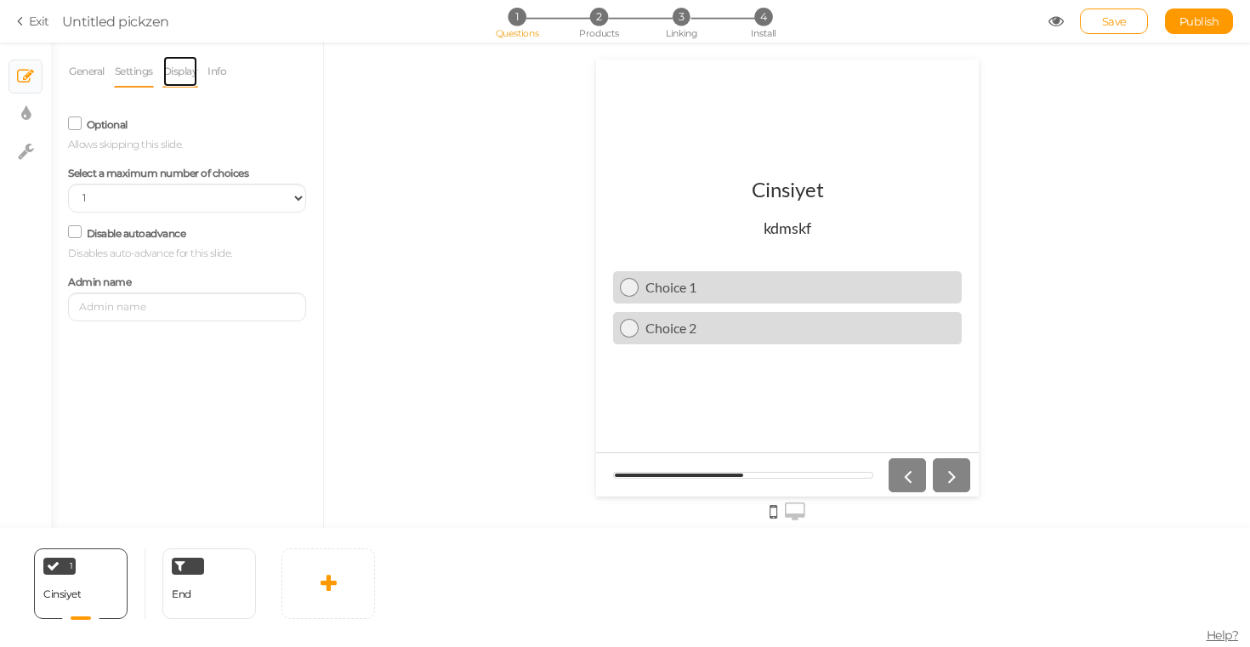
click at [171, 74] on link "Display" at bounding box center [180, 71] width 37 height 32
click at [279, 122] on button "Set" at bounding box center [292, 125] width 28 height 22
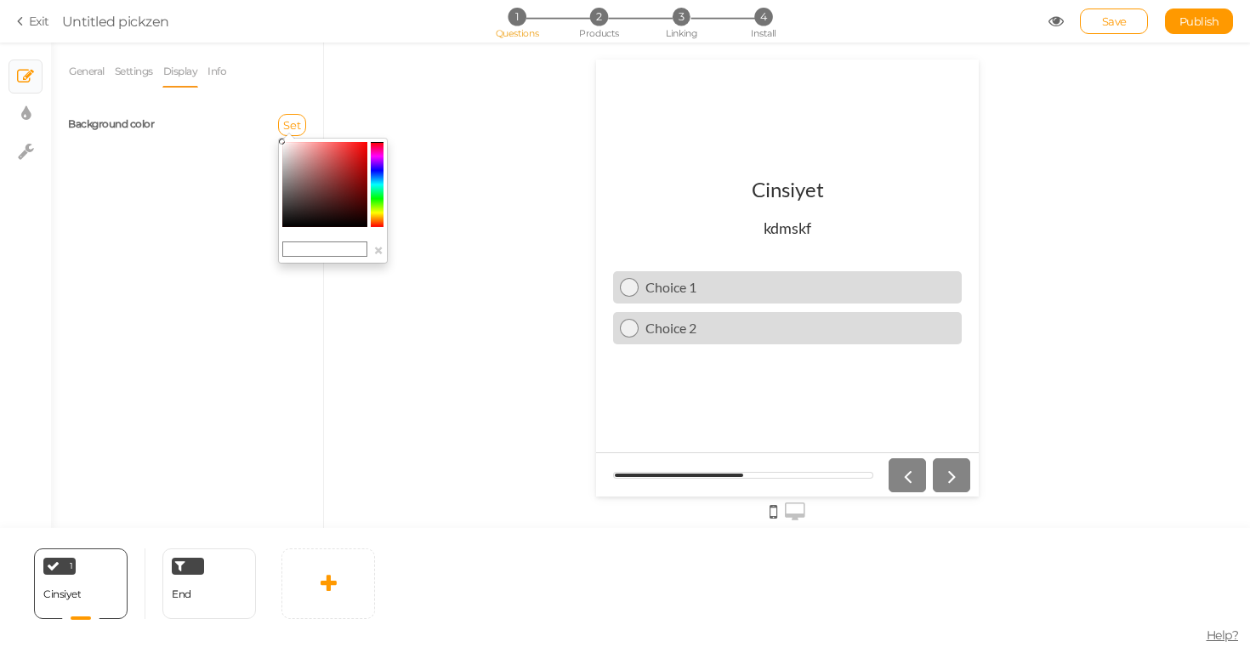
type input "#f28585"
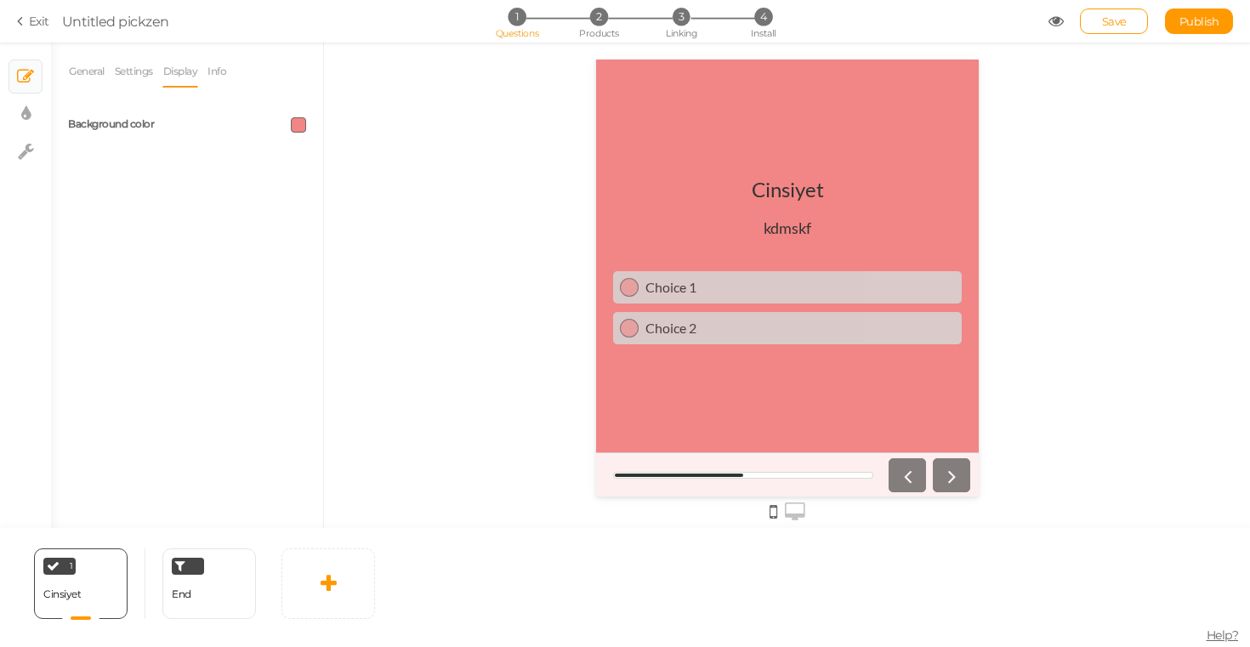
drag, startPoint x: 321, startPoint y: 146, endPoint x: 327, endPoint y: 157, distance: 12.3
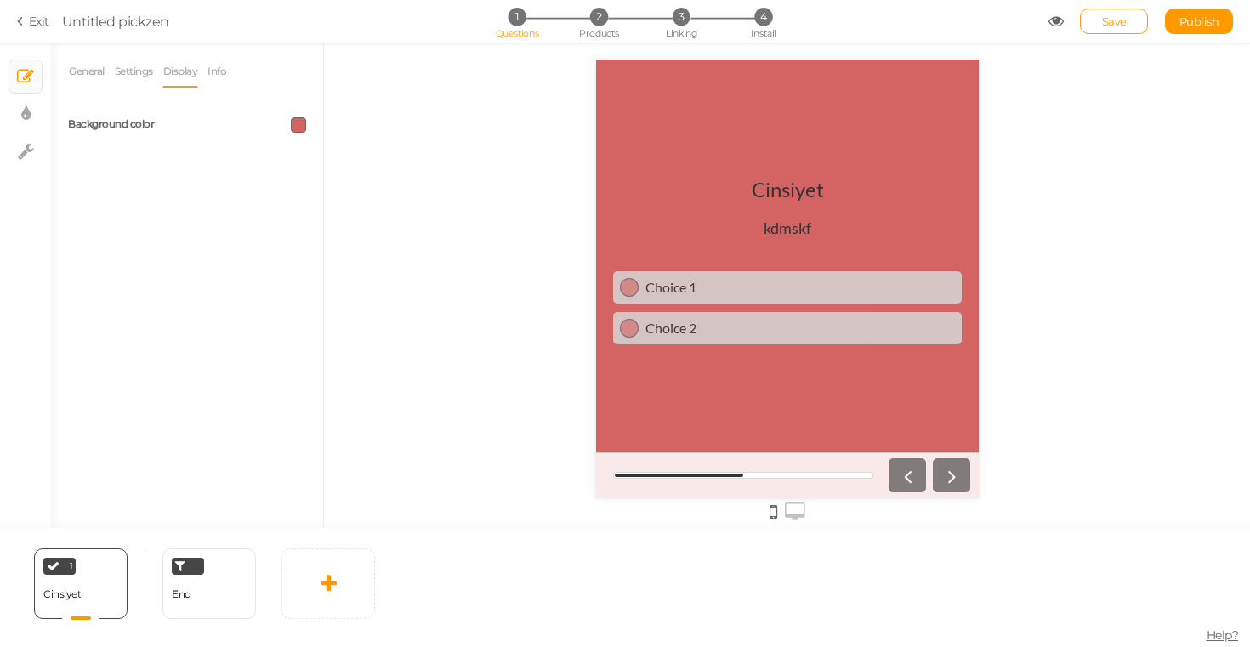
click at [292, 117] on div at bounding box center [253, 124] width 132 height 15
click at [293, 123] on span at bounding box center [298, 124] width 15 height 15
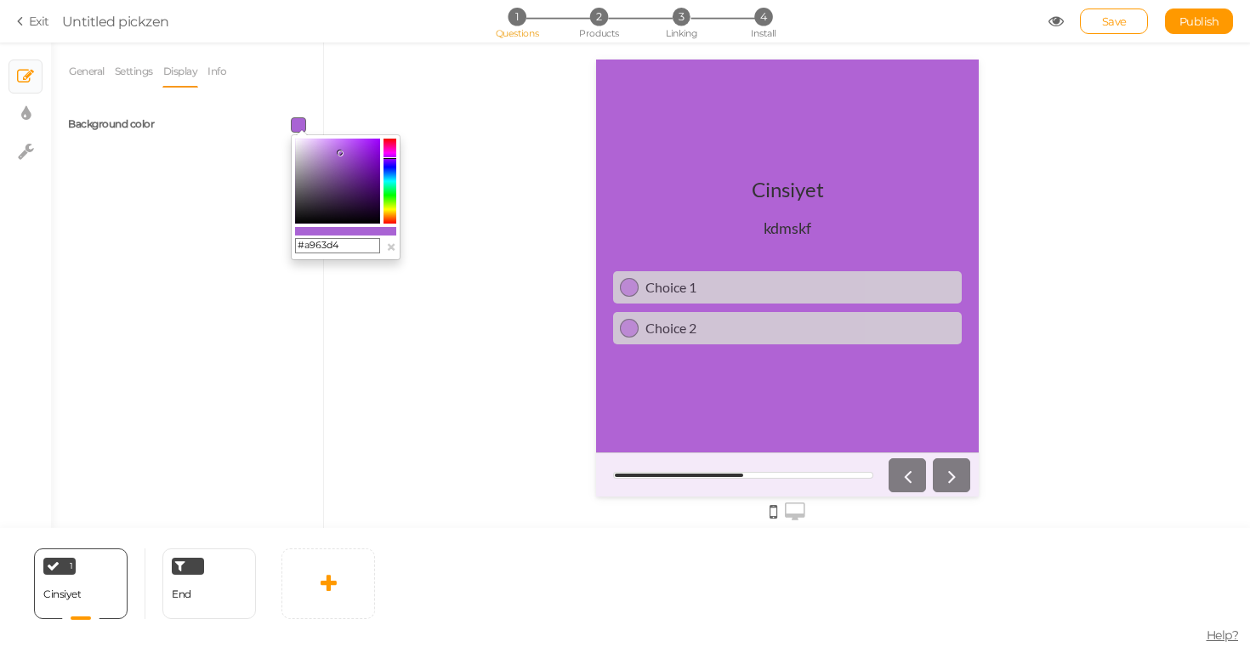
drag, startPoint x: 390, startPoint y: 167, endPoint x: 392, endPoint y: 158, distance: 8.9
click at [392, 158] on colorpicker-hue at bounding box center [390, 181] width 13 height 85
type input "#a211fa"
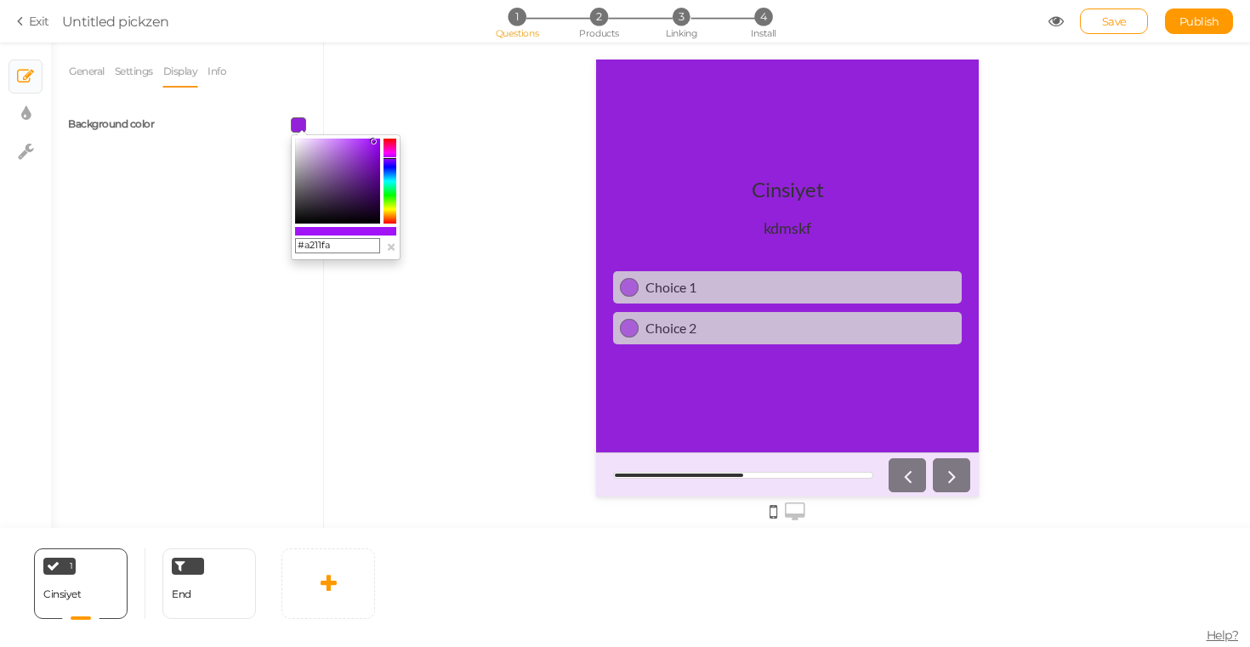
drag, startPoint x: 366, startPoint y: 151, endPoint x: 374, endPoint y: 140, distance: 14.0
click at [374, 140] on colorpicker-saturation at bounding box center [337, 181] width 85 height 85
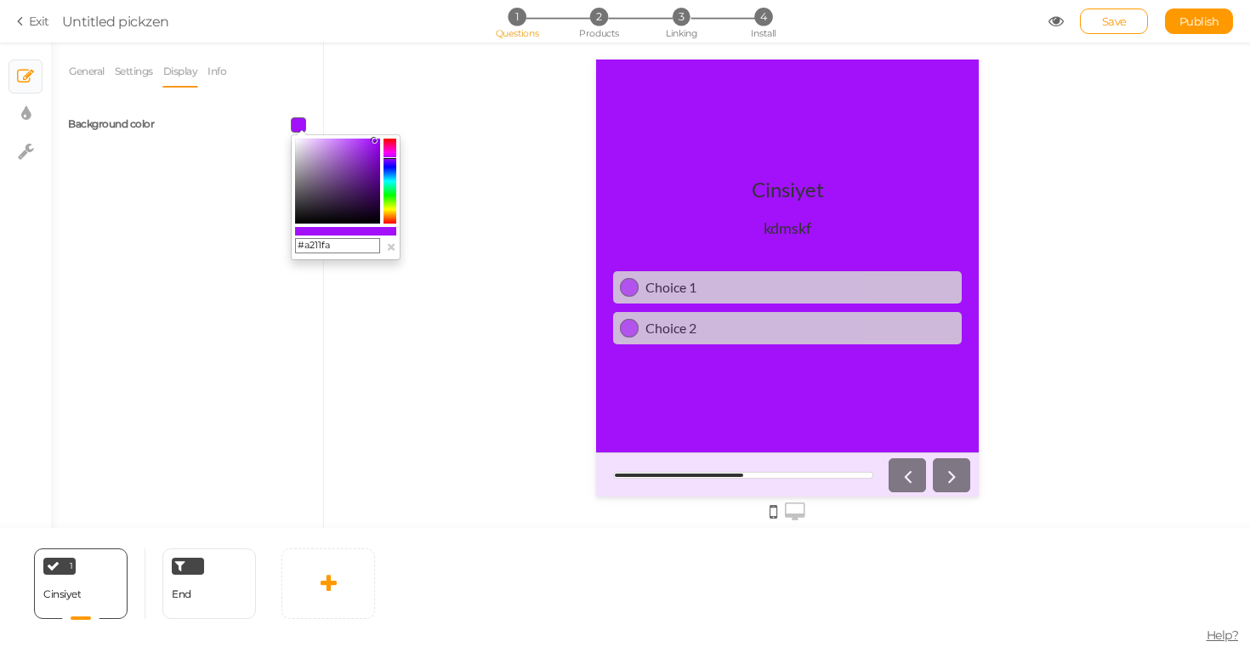
click at [257, 149] on div "General Settings Display Info View Text Images Slider Dropdown Question Cinsiye…" at bounding box center [187, 291] width 272 height 473
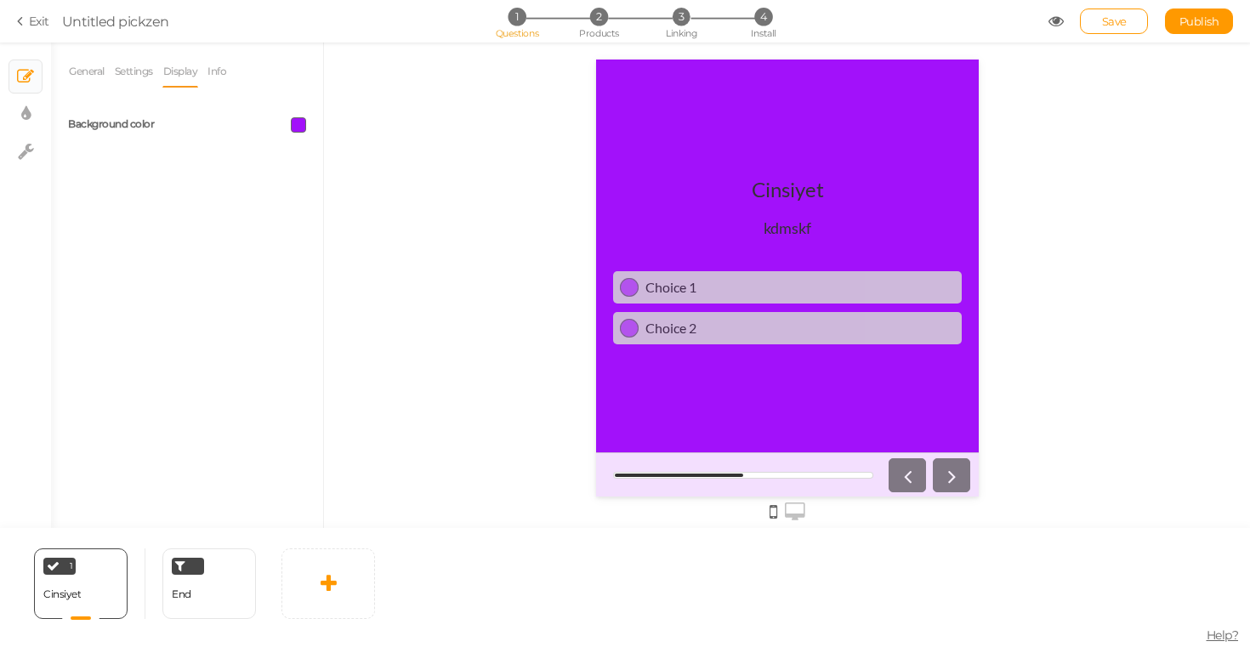
click at [48, 102] on ul "× Slides × Display settings × Settings" at bounding box center [25, 107] width 51 height 128
click at [35, 113] on link "× Display settings" at bounding box center [25, 114] width 32 height 32
select select "2"
select select "lato"
select select "fade"
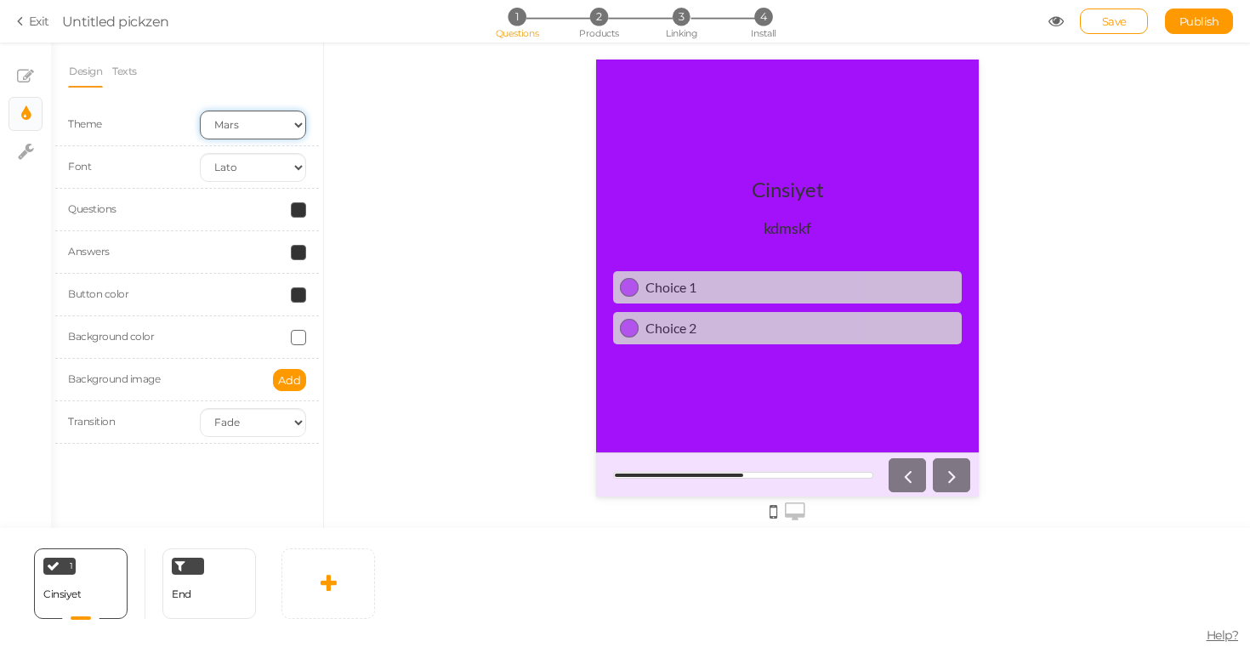
click at [240, 119] on select "Earth Mars" at bounding box center [253, 125] width 106 height 29
click at [232, 159] on select "Custom Default Lato Lora Montserrat Open Sans Oswald PT Sans Raleway Roboto Sou…" at bounding box center [253, 167] width 106 height 29
click at [281, 376] on span "Add" at bounding box center [289, 380] width 23 height 14
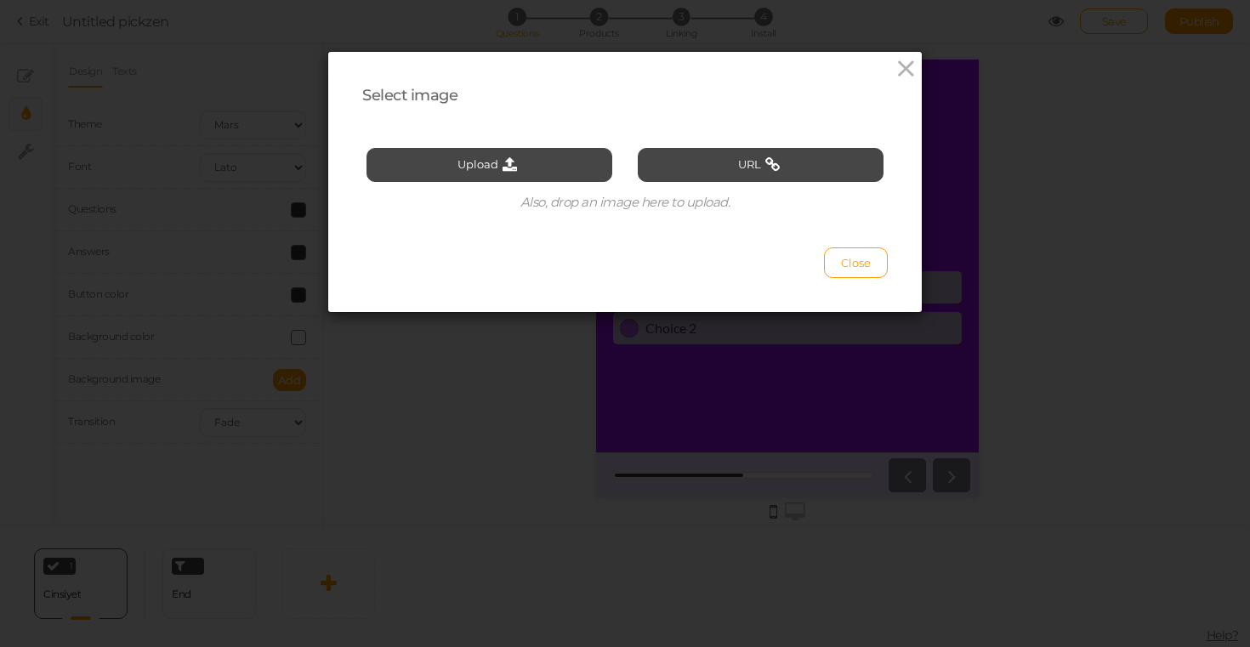
click at [459, 184] on div "Upload URL Also, drop an image here to upload." at bounding box center [625, 170] width 517 height 97
click at [460, 157] on button "Upload" at bounding box center [490, 165] width 246 height 34
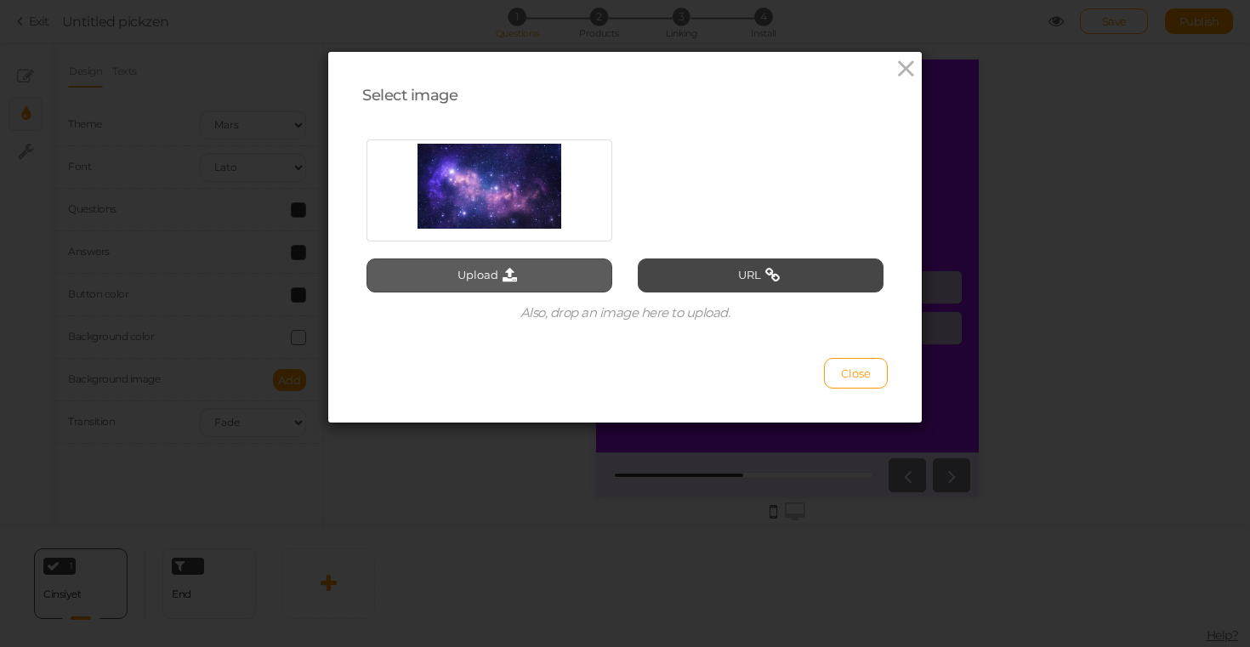
click at [532, 278] on button "Upload" at bounding box center [490, 276] width 246 height 34
click at [856, 382] on button "Close" at bounding box center [856, 373] width 64 height 31
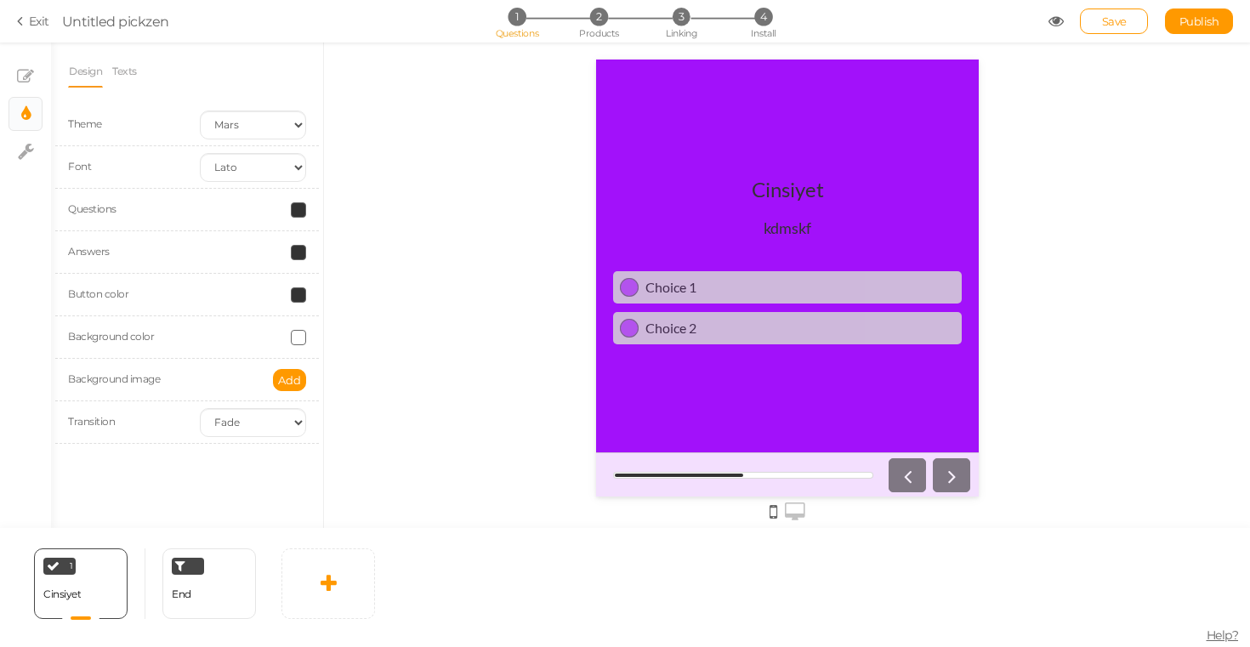
click at [264, 384] on div "Add" at bounding box center [253, 380] width 132 height 22
click at [282, 380] on span "Add" at bounding box center [289, 380] width 23 height 14
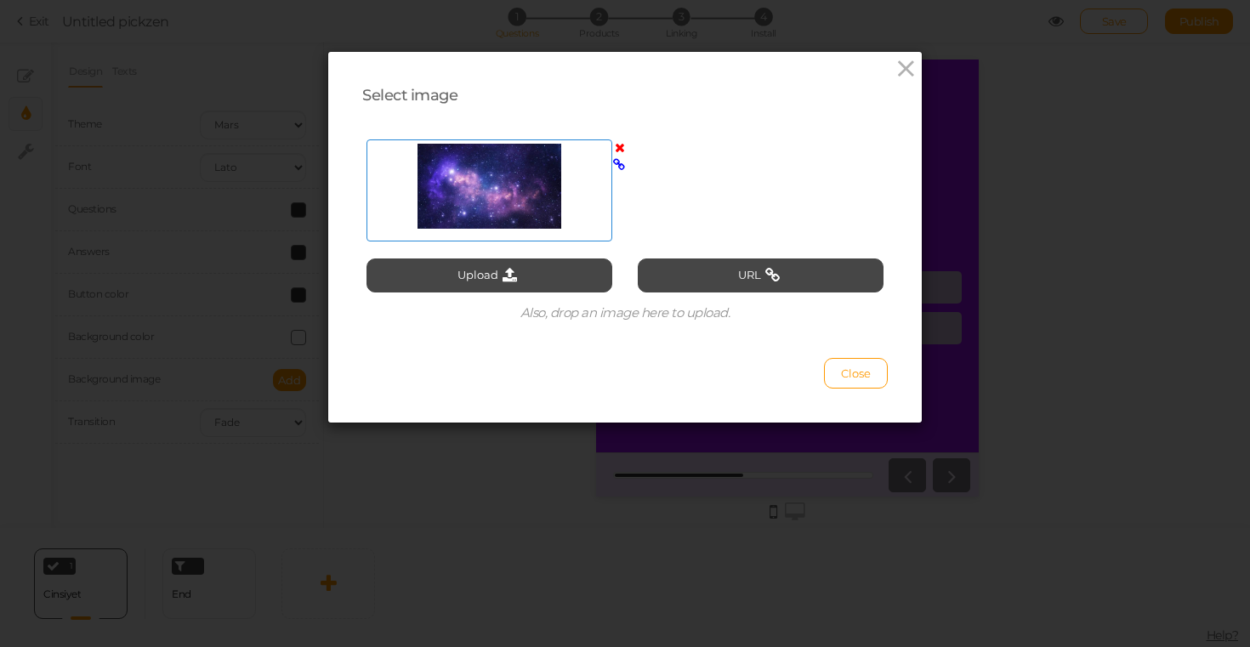
click at [583, 226] on div at bounding box center [489, 186] width 237 height 85
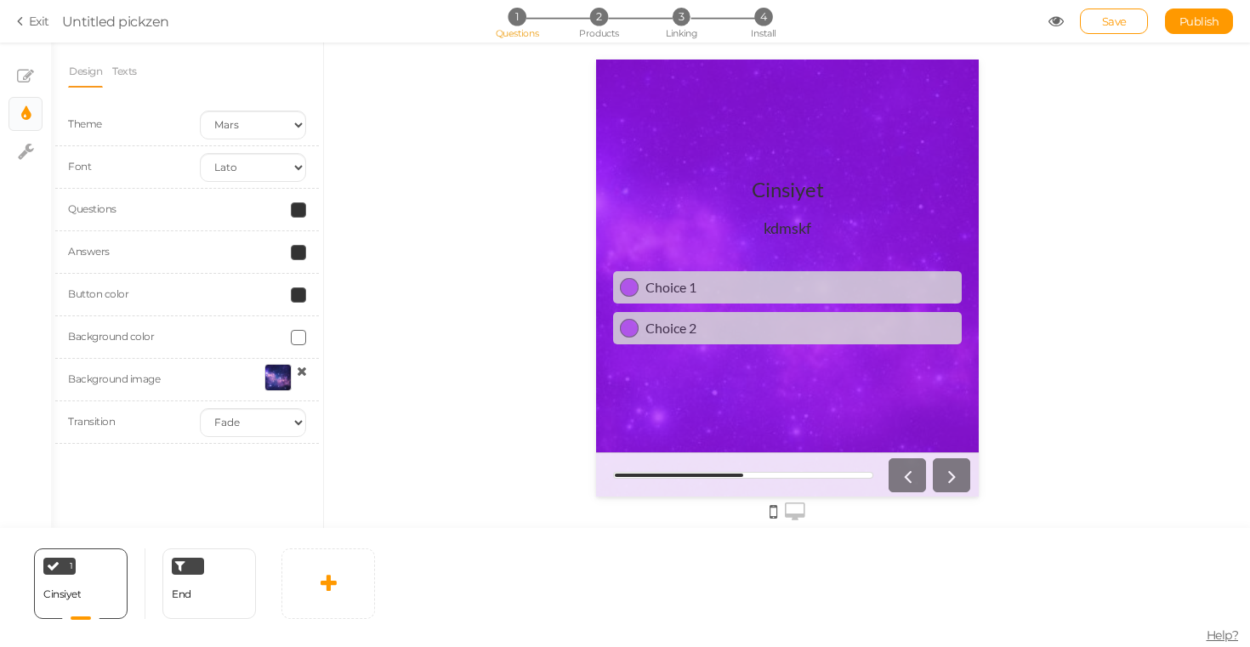
click at [706, 212] on header "Cinsiyet kdmskf" at bounding box center [786, 215] width 349 height 77
click at [32, 74] on icon at bounding box center [25, 76] width 17 height 17
select select "1"
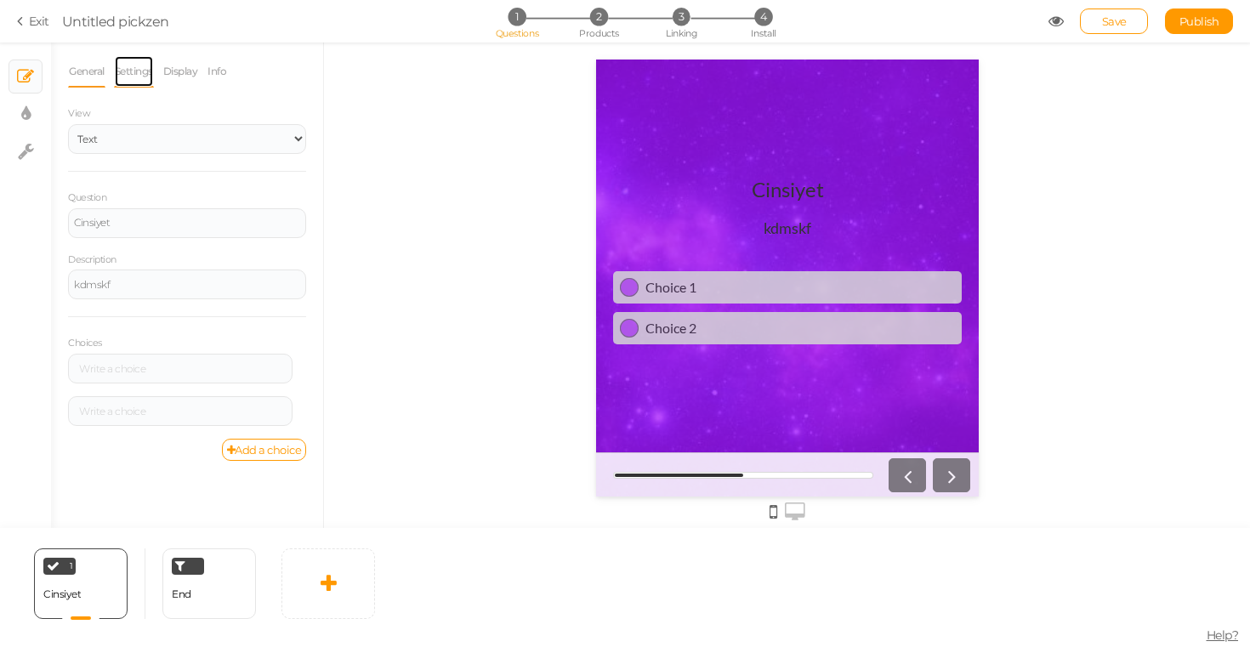
click at [146, 71] on link "Settings" at bounding box center [134, 71] width 40 height 32
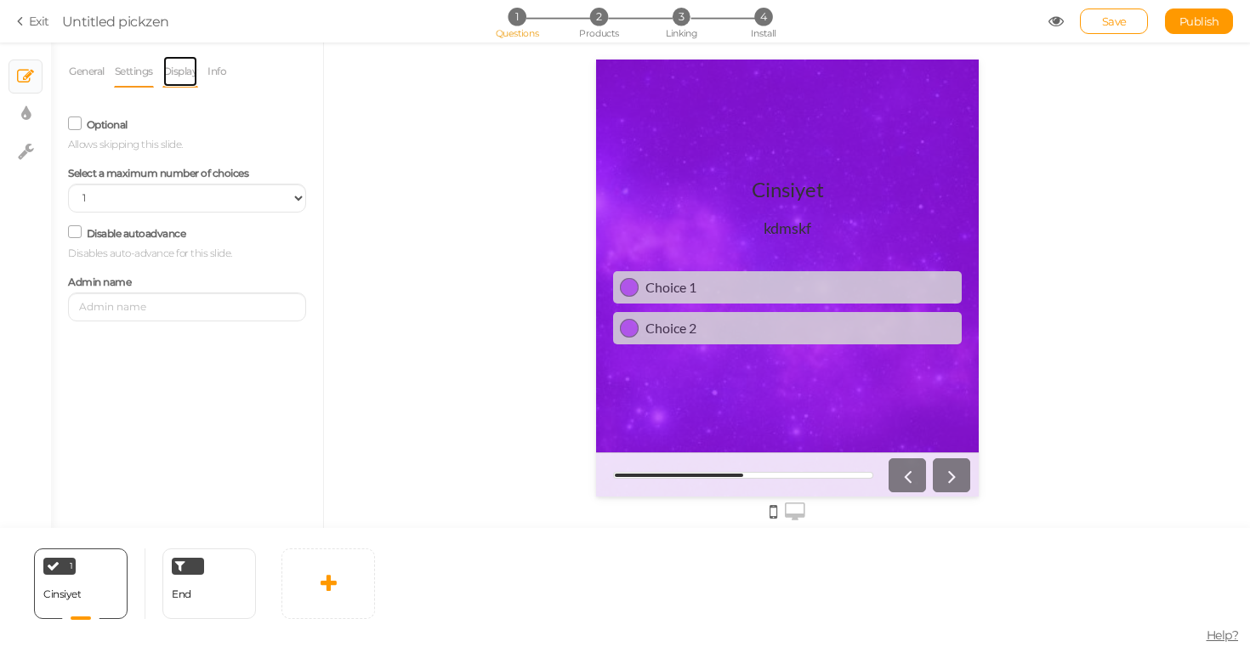
click at [171, 76] on link "Display" at bounding box center [180, 71] width 37 height 32
click at [280, 131] on div at bounding box center [253, 124] width 132 height 15
click at [298, 135] on div "Background color" at bounding box center [187, 125] width 264 height 43
click at [302, 119] on span at bounding box center [298, 124] width 15 height 15
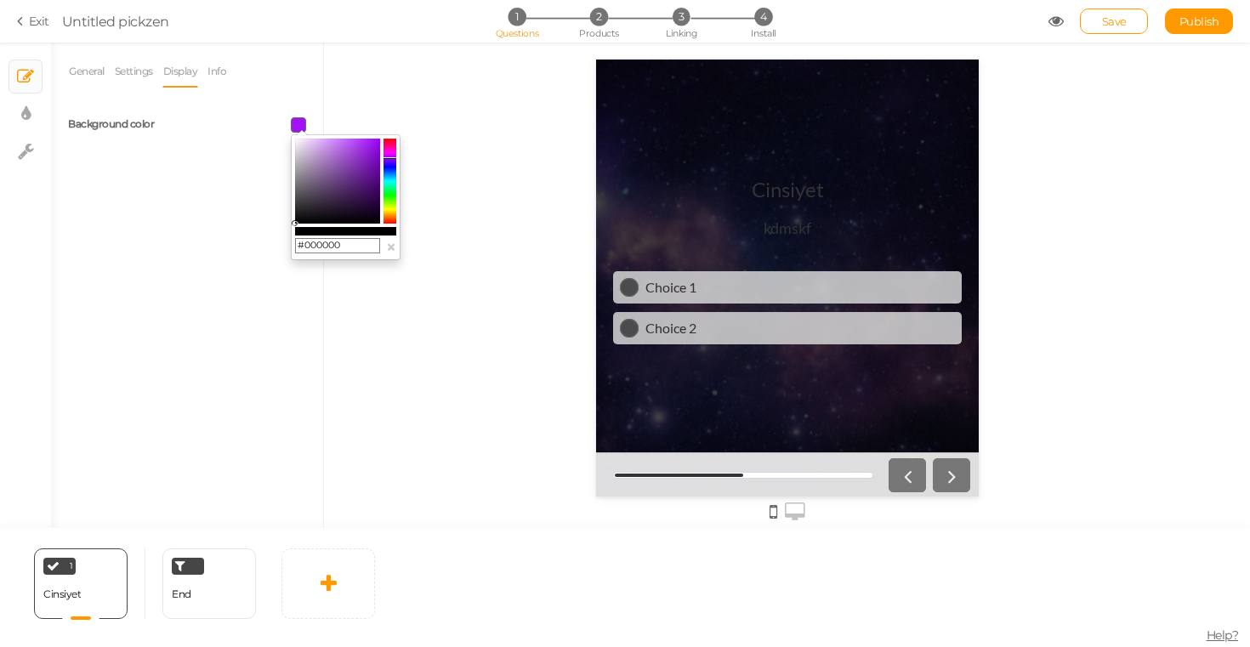
drag, startPoint x: 375, startPoint y: 141, endPoint x: 225, endPoint y: 276, distance: 202.4
click at [225, 276] on body "× Close A wider screen is needed to use the Pickzen builder Exit Untitled pickz…" at bounding box center [625, 323] width 1250 height 647
drag, startPoint x: 294, startPoint y: 222, endPoint x: 276, endPoint y: 57, distance: 166.0
click at [276, 57] on body "× Close A wider screen is needed to use the Pickzen builder Exit Untitled pickz…" at bounding box center [625, 323] width 1250 height 647
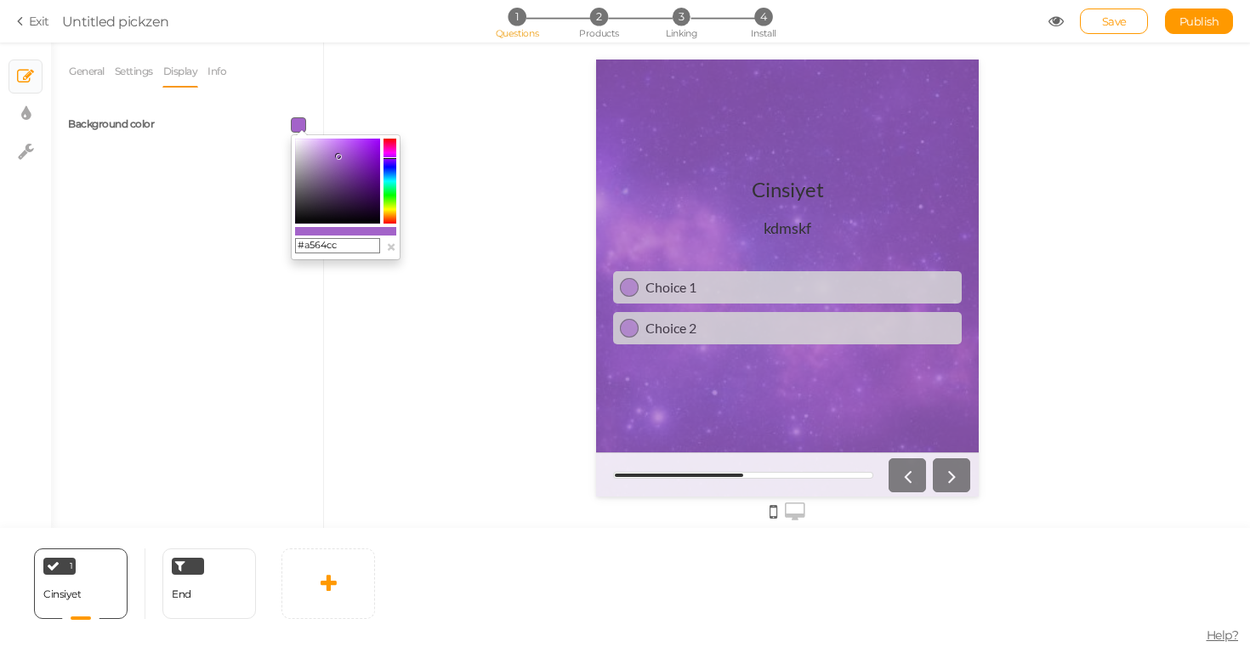
type input "#a566cc"
drag, startPoint x: 299, startPoint y: 145, endPoint x: 338, endPoint y: 156, distance: 40.7
click at [338, 156] on colorpicker-saturation at bounding box center [337, 181] width 85 height 85
click at [299, 126] on span at bounding box center [298, 124] width 15 height 15
click at [391, 251] on button "×" at bounding box center [391, 247] width 10 height 18
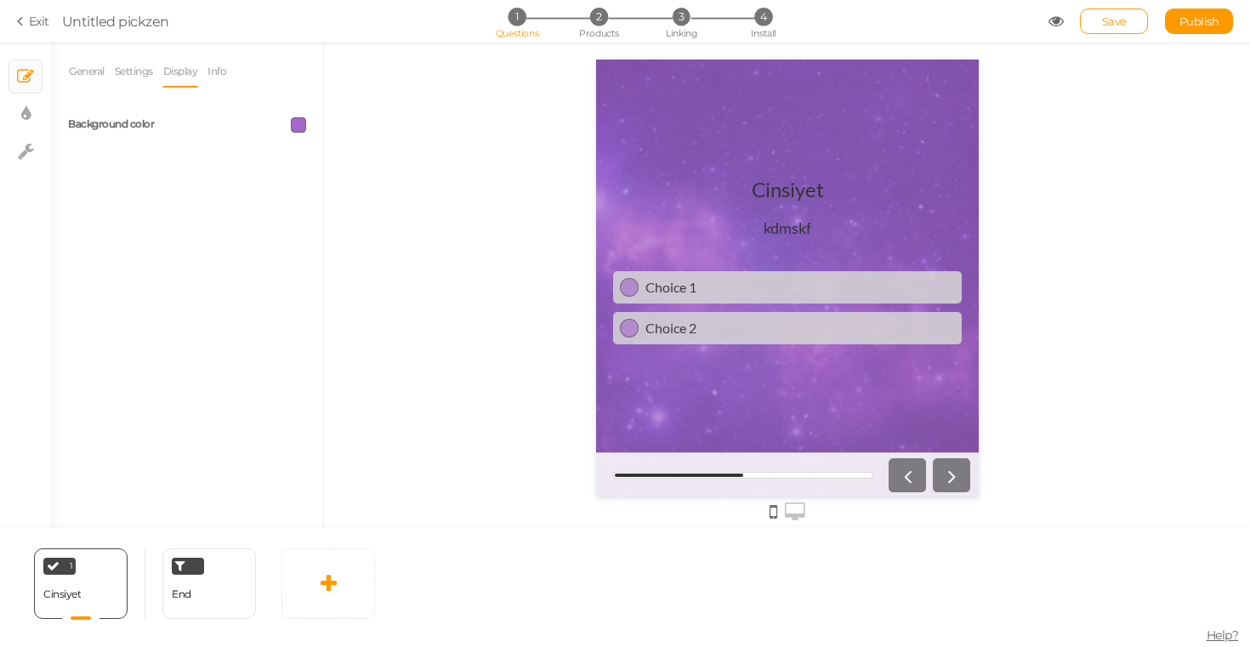
click at [449, 206] on div at bounding box center [787, 286] width 926 height 486
click at [271, 117] on div at bounding box center [253, 124] width 132 height 15
click at [303, 133] on div "Background color" at bounding box center [187, 125] width 264 height 43
click at [303, 128] on span at bounding box center [298, 124] width 15 height 15
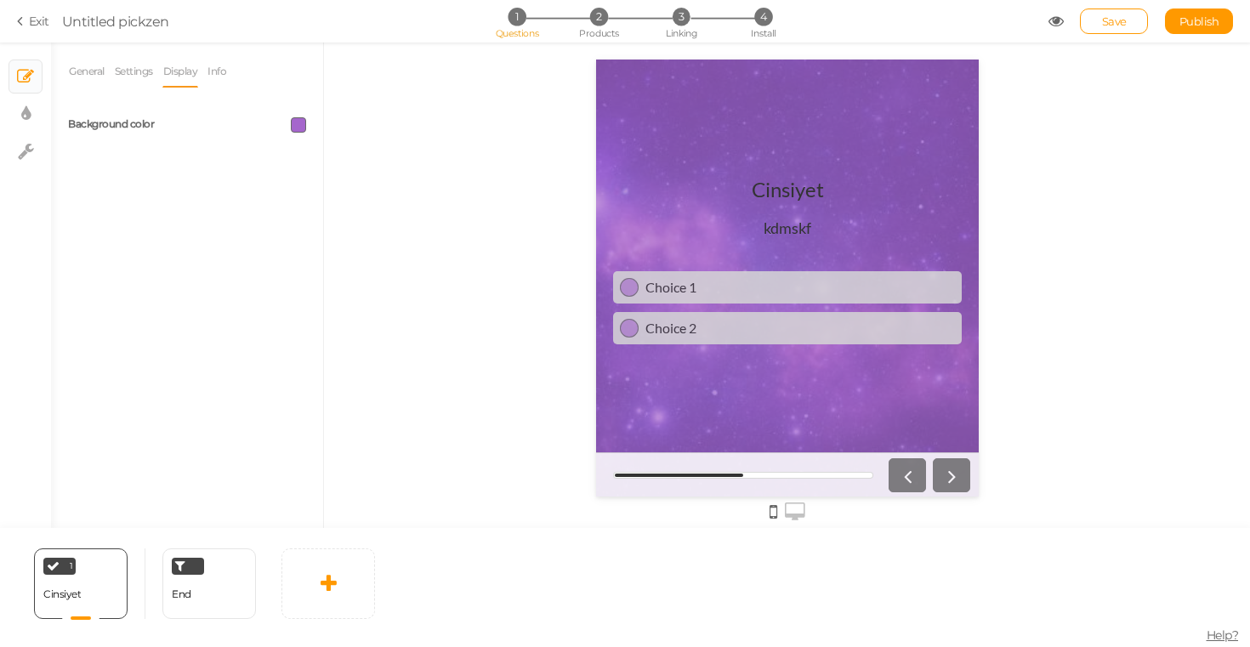
click at [776, 515] on icon at bounding box center [774, 512] width 8 height 19
click at [806, 508] on div at bounding box center [787, 511] width 899 height 28
click at [796, 510] on icon at bounding box center [795, 512] width 20 height 19
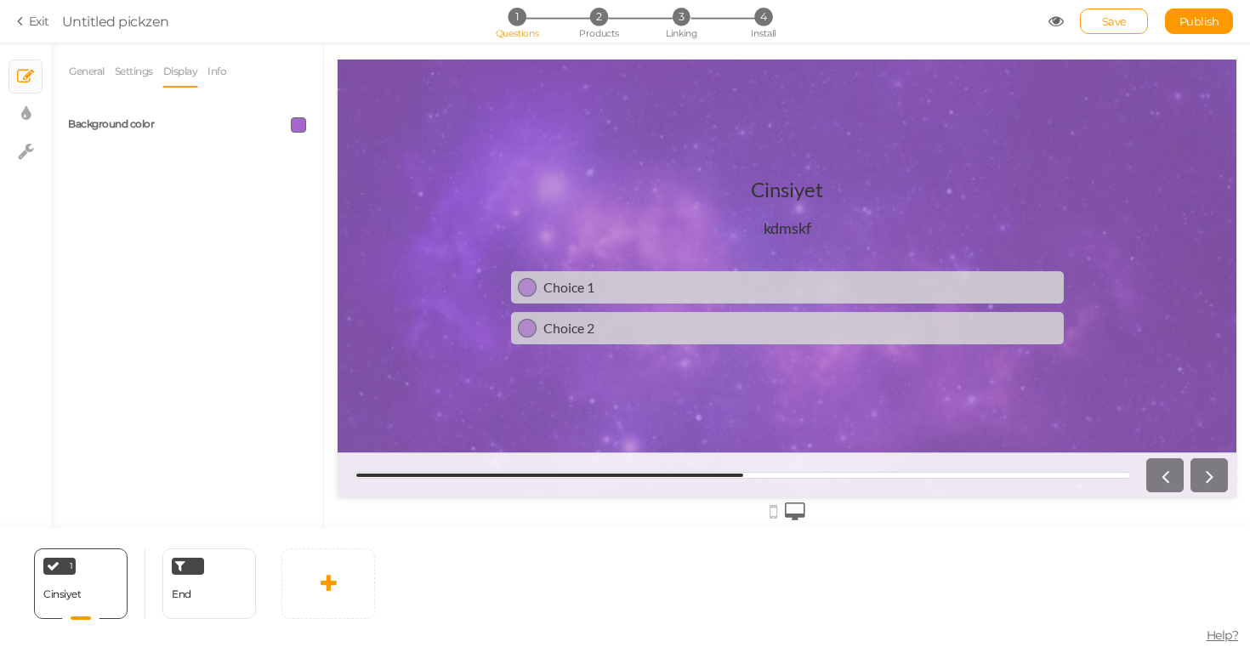
click at [772, 518] on icon at bounding box center [774, 512] width 8 height 19
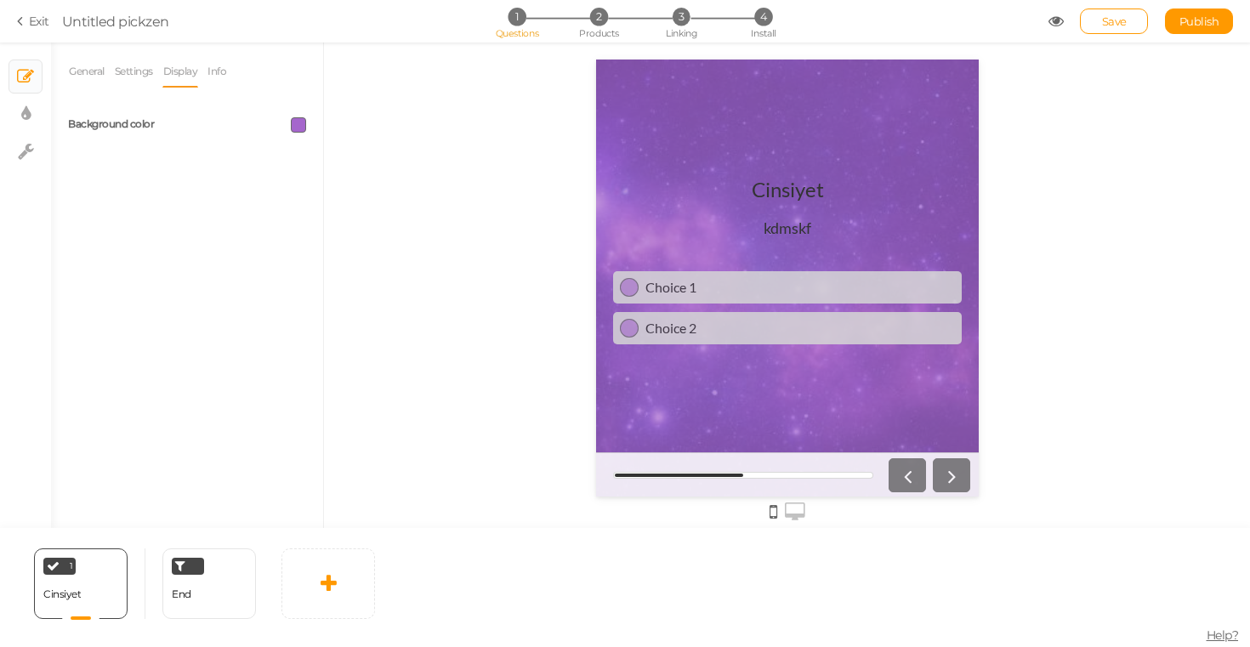
click at [1053, 20] on icon at bounding box center [1056, 21] width 15 height 15
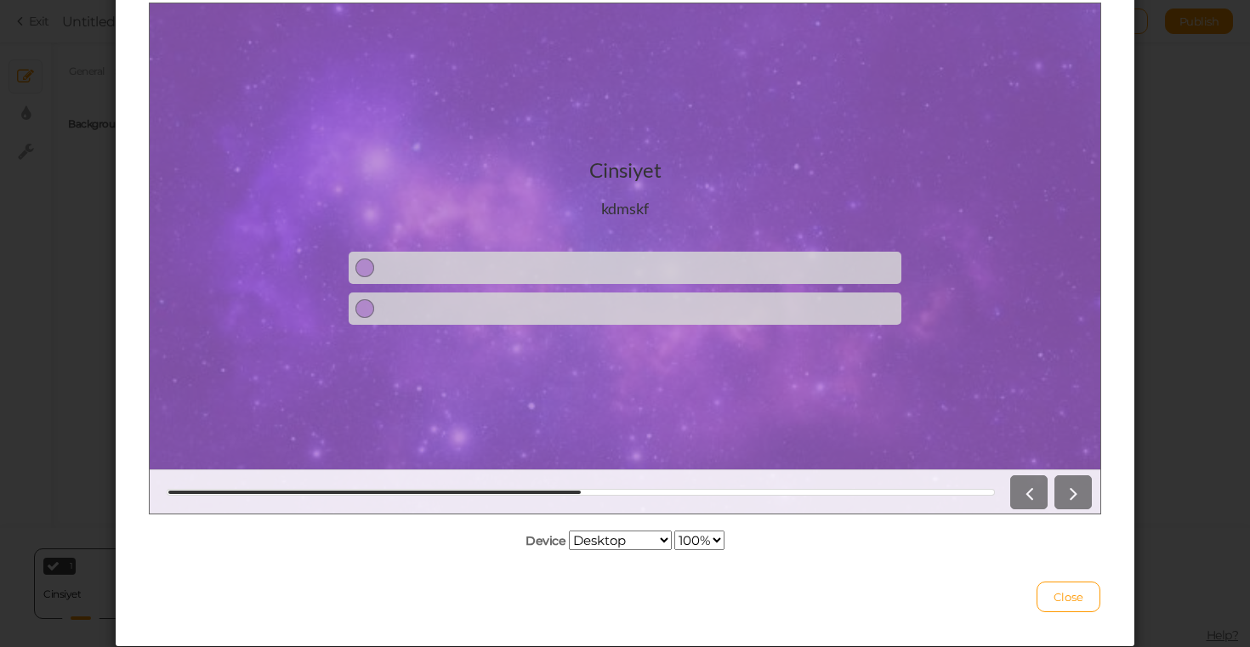
scroll to position [186, 0]
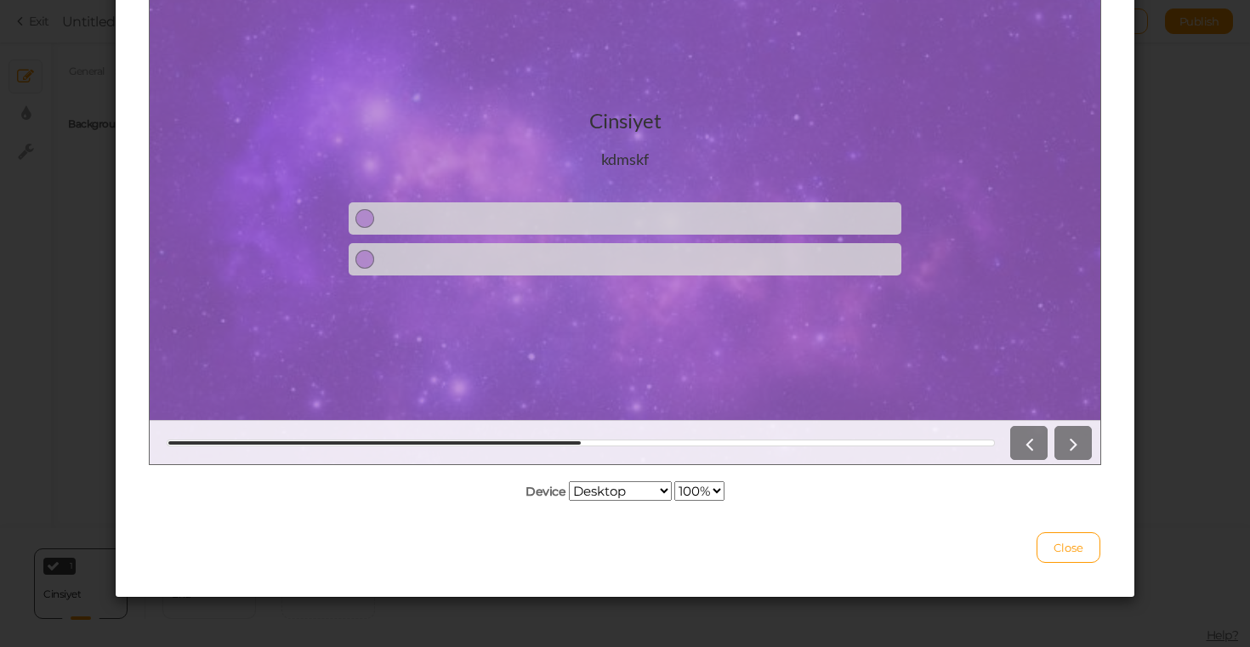
click at [647, 482] on select "Desktop Small mobile Large mobile" at bounding box center [620, 491] width 103 height 20
select select "2"
click at [569, 501] on select "Desktop Small mobile Large mobile" at bounding box center [620, 491] width 103 height 20
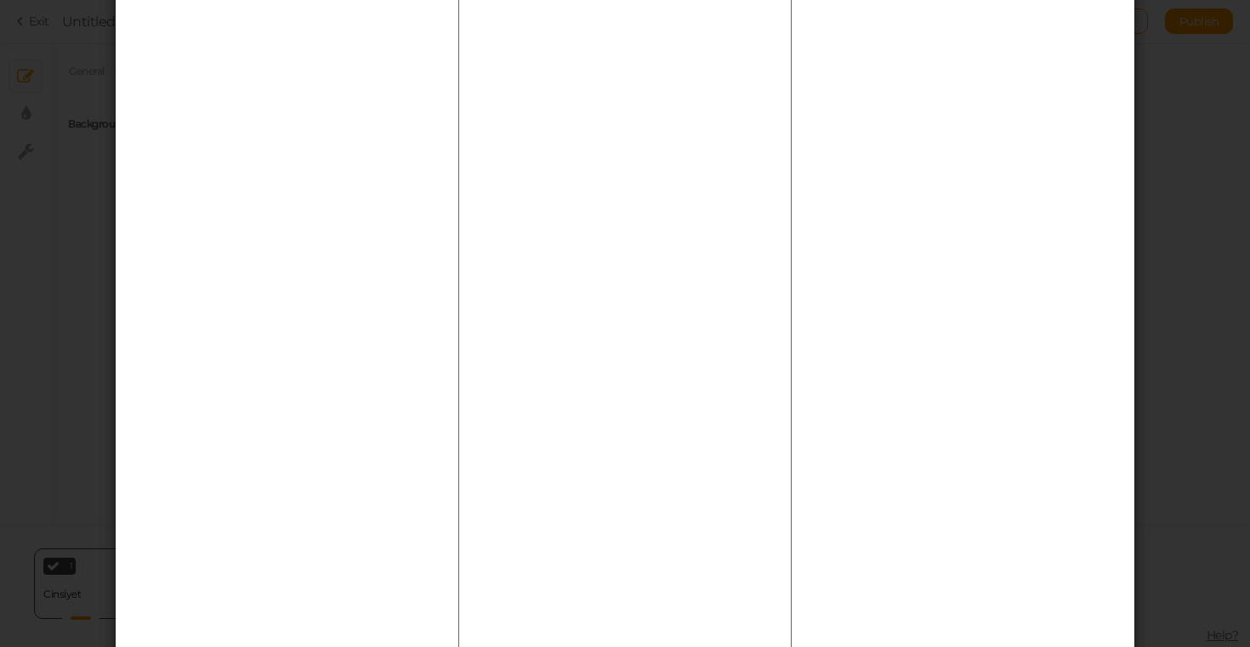
scroll to position [0, 0]
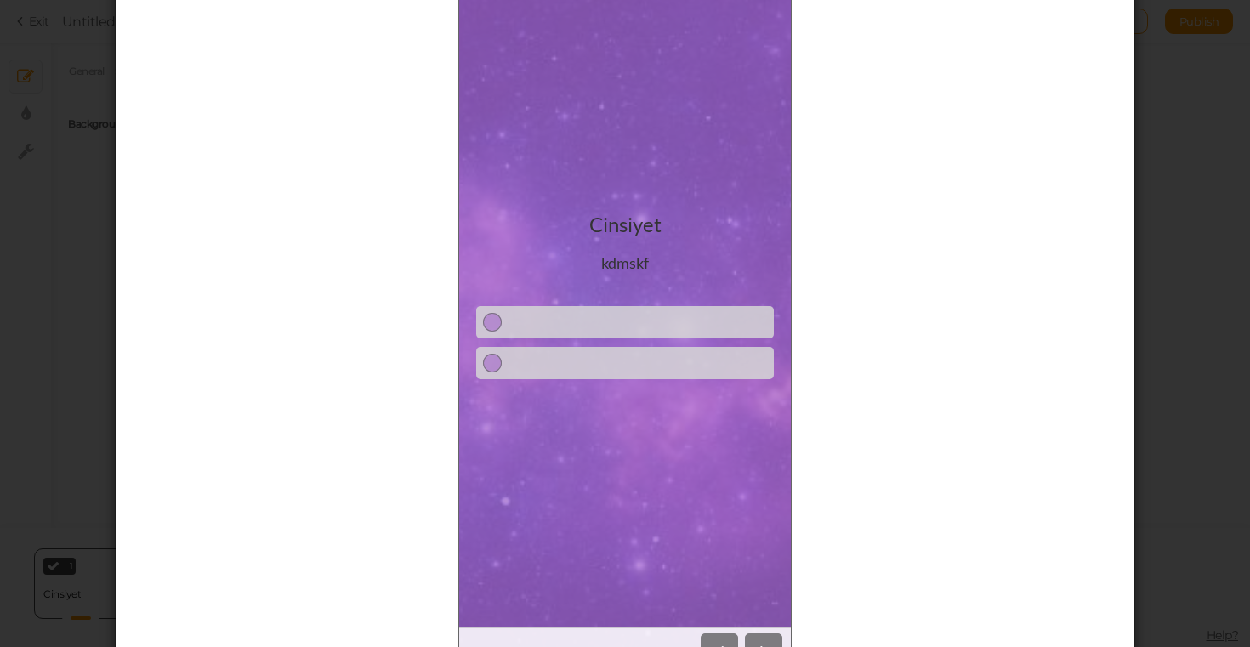
click at [1222, 249] on div "This is a preview of your pickzen Device Desktop Small mobile Large mobile 100%…" at bounding box center [625, 323] width 1250 height 647
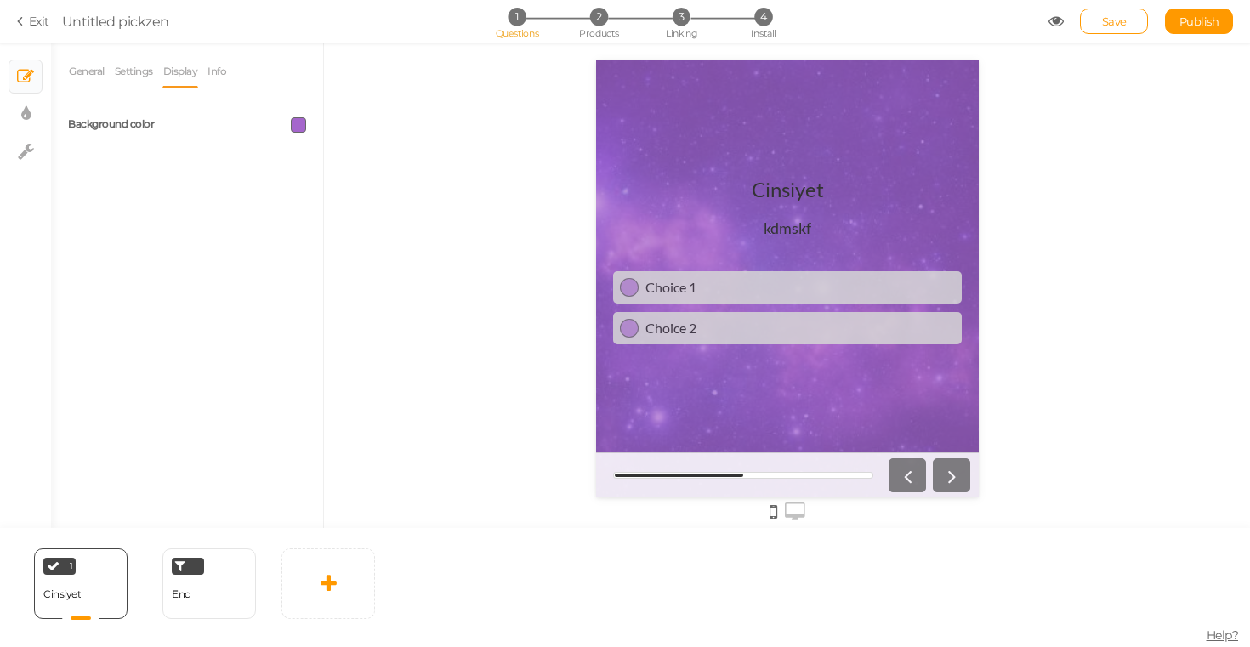
click at [163, 127] on div "Background color" at bounding box center [121, 125] width 132 height 19
click at [293, 122] on span at bounding box center [298, 124] width 15 height 15
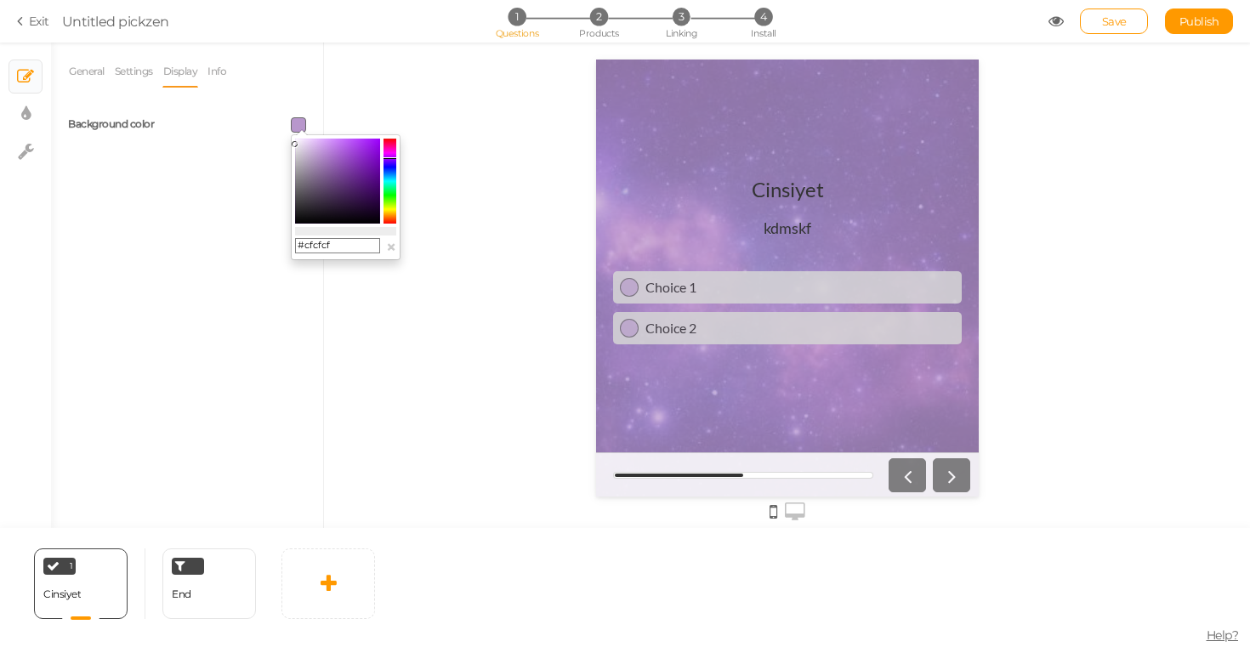
drag, startPoint x: 340, startPoint y: 162, endPoint x: 291, endPoint y: 155, distance: 49.8
click at [291, 155] on div "#cfcfcf ×" at bounding box center [346, 197] width 110 height 126
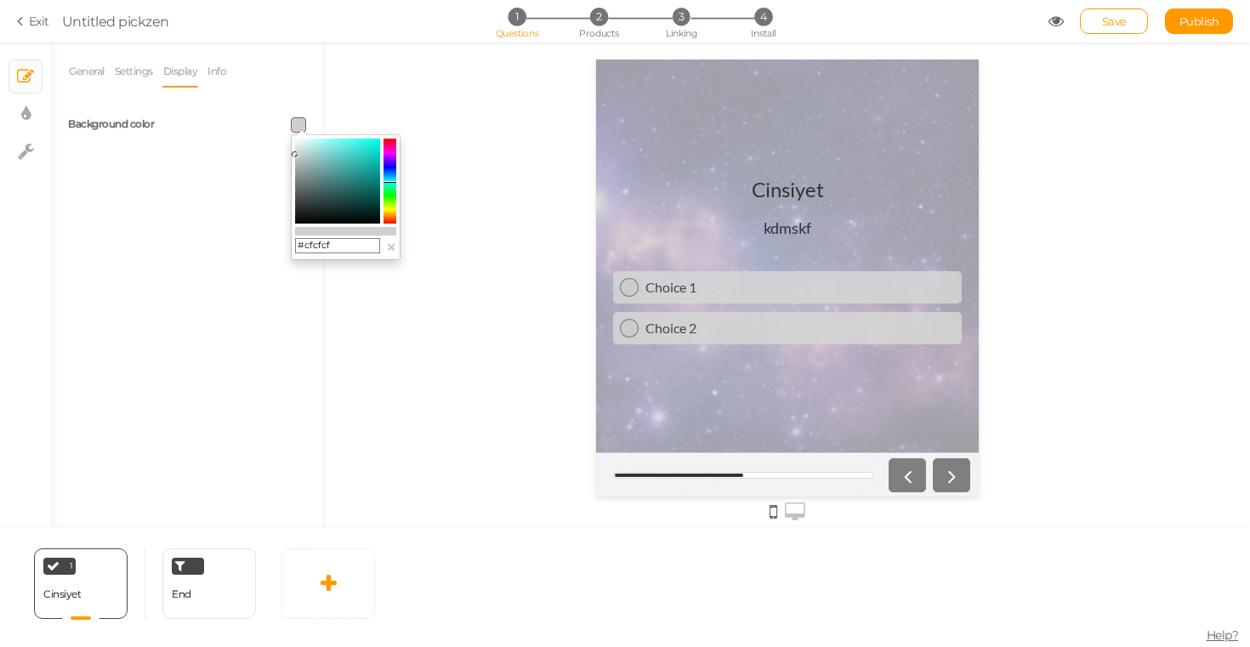
click at [388, 180] on colorpicker-hue at bounding box center [390, 181] width 13 height 85
click at [391, 242] on button "×" at bounding box center [391, 247] width 10 height 18
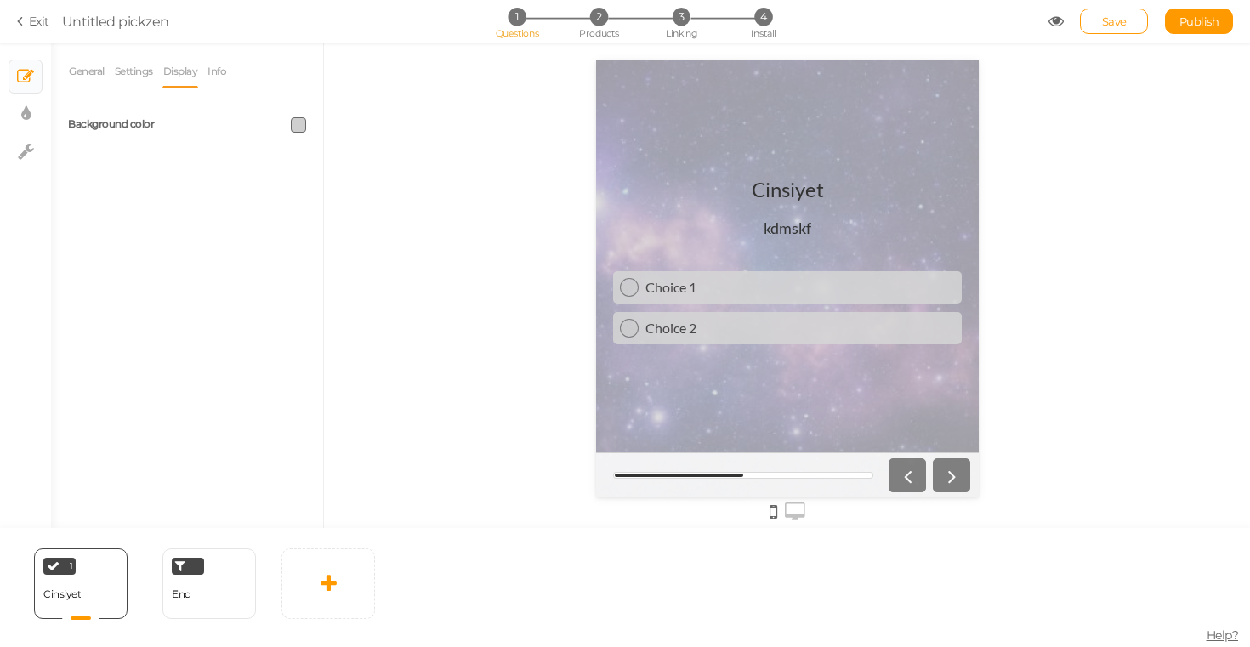
click at [303, 126] on span at bounding box center [298, 124] width 15 height 15
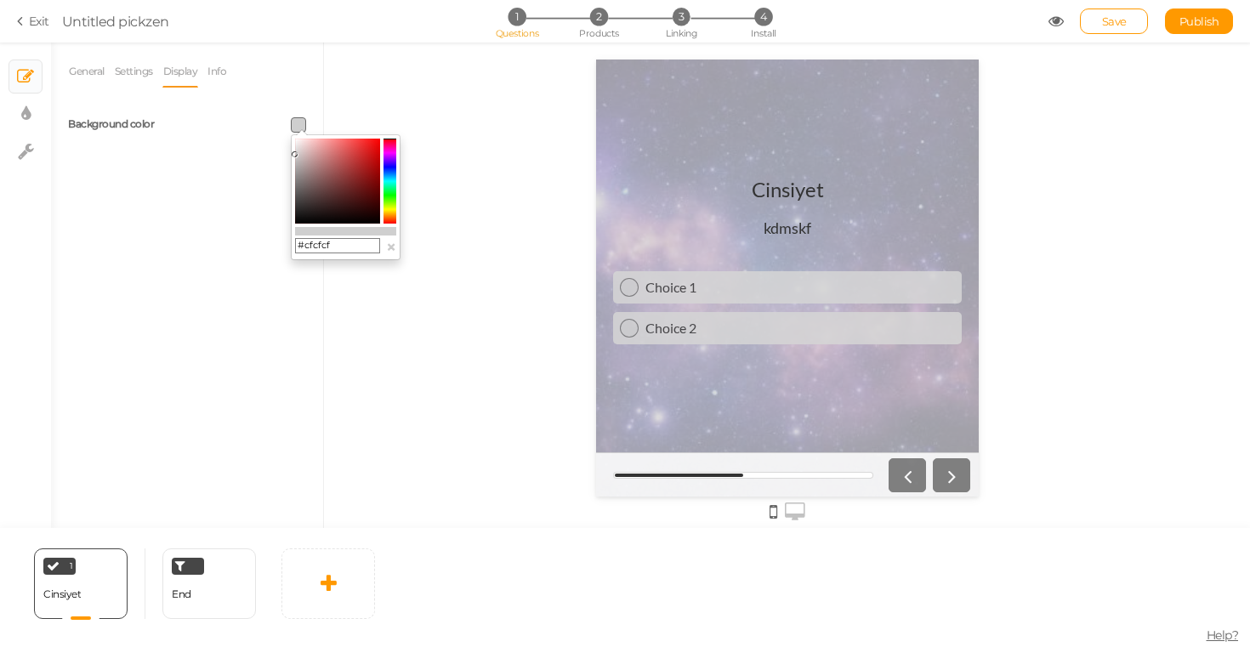
drag, startPoint x: 351, startPoint y: 230, endPoint x: 311, endPoint y: 230, distance: 40.0
click at [311, 230] on colorpicker-preview at bounding box center [345, 231] width 101 height 9
type input "#614c4c"
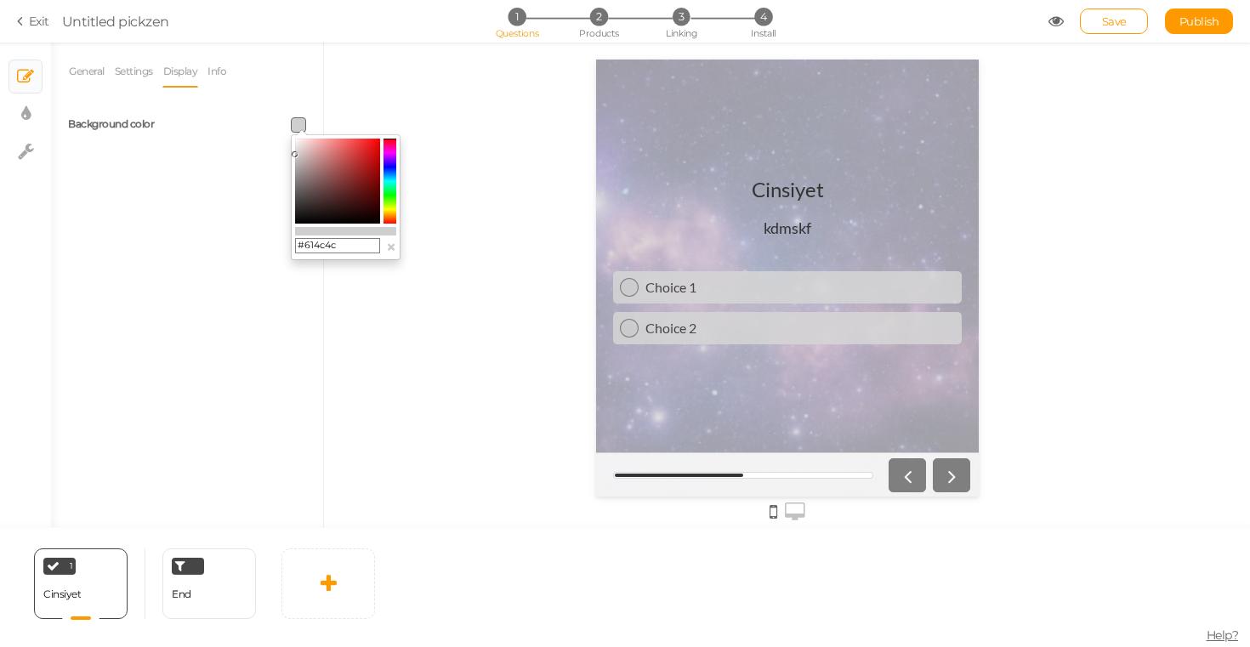
click at [314, 191] on colorpicker-saturation at bounding box center [337, 181] width 85 height 85
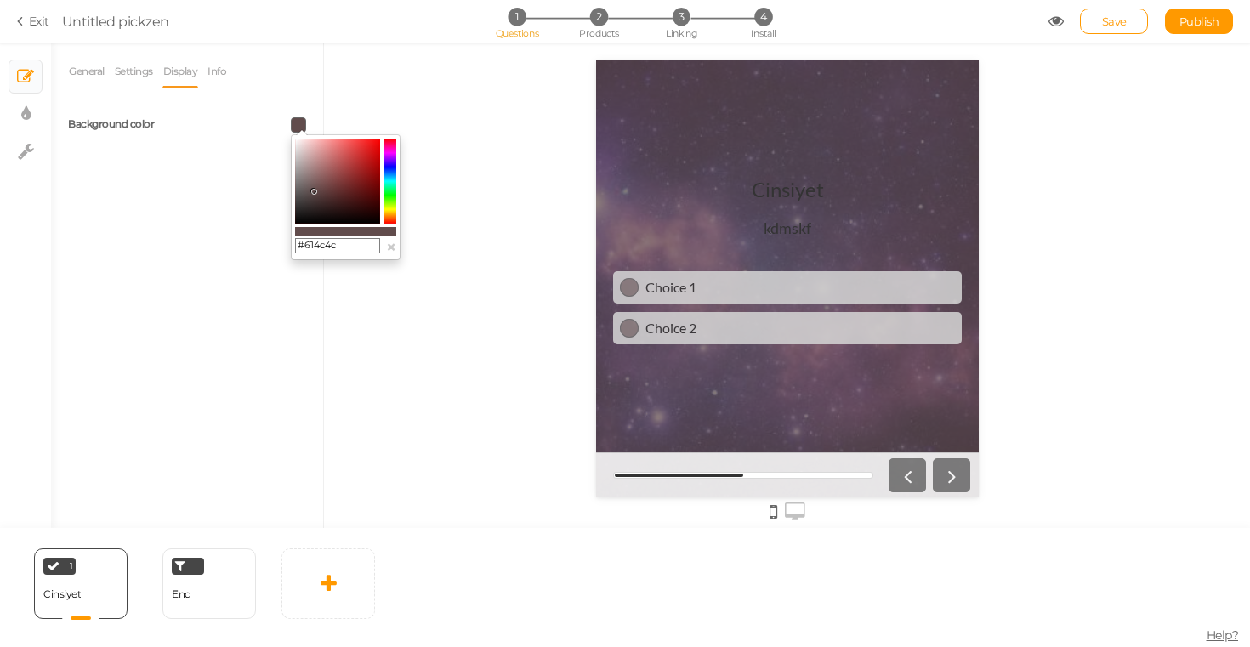
drag, startPoint x: 350, startPoint y: 233, endPoint x: 297, endPoint y: 231, distance: 53.6
click at [297, 231] on colorpicker-preview at bounding box center [345, 231] width 101 height 9
click at [244, 201] on div "General Settings Display Info View Text Images Slider Dropdown Question Cinsiye…" at bounding box center [187, 291] width 272 height 473
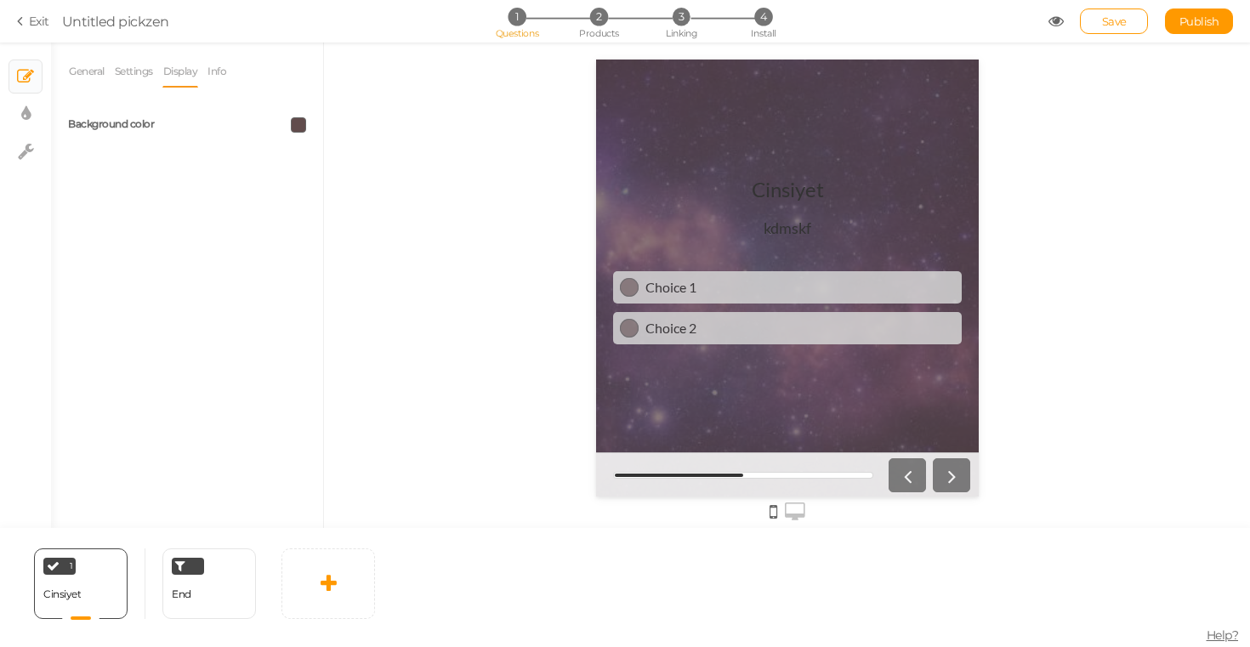
click at [189, 126] on div at bounding box center [253, 124] width 132 height 15
click at [331, 581] on icon at bounding box center [329, 583] width 16 height 20
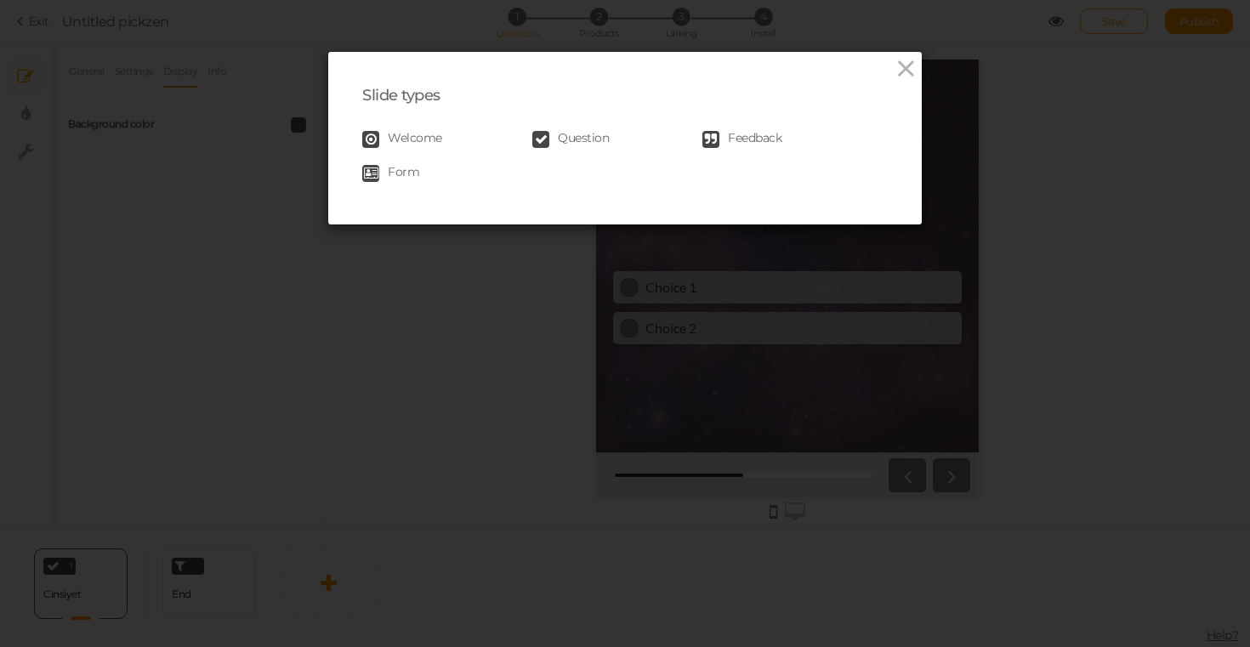
click at [569, 139] on span "Question" at bounding box center [583, 139] width 51 height 17
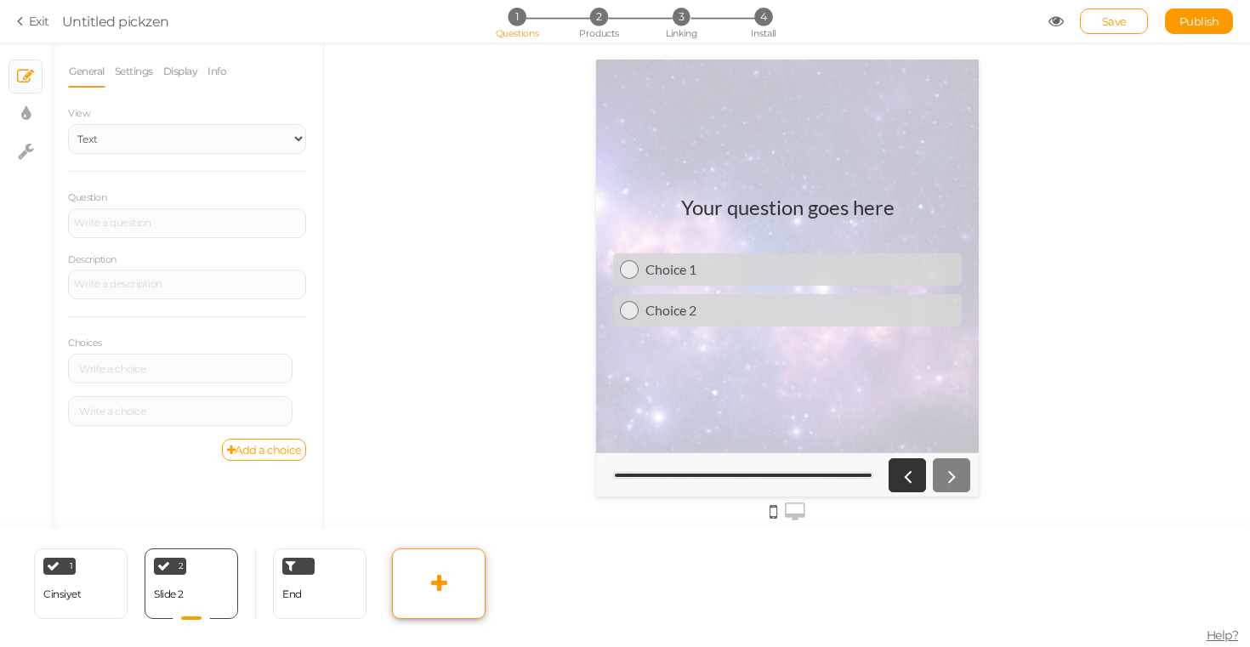
click at [424, 561] on link at bounding box center [439, 584] width 94 height 71
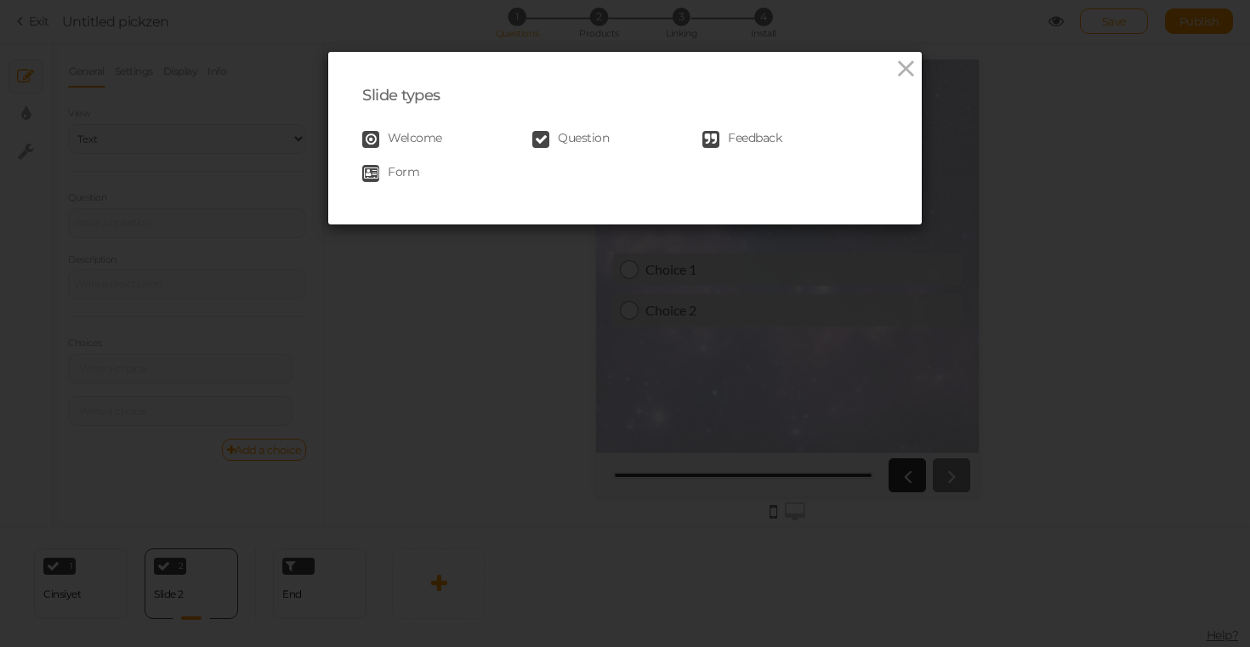
click at [409, 172] on span "Form" at bounding box center [403, 173] width 31 height 17
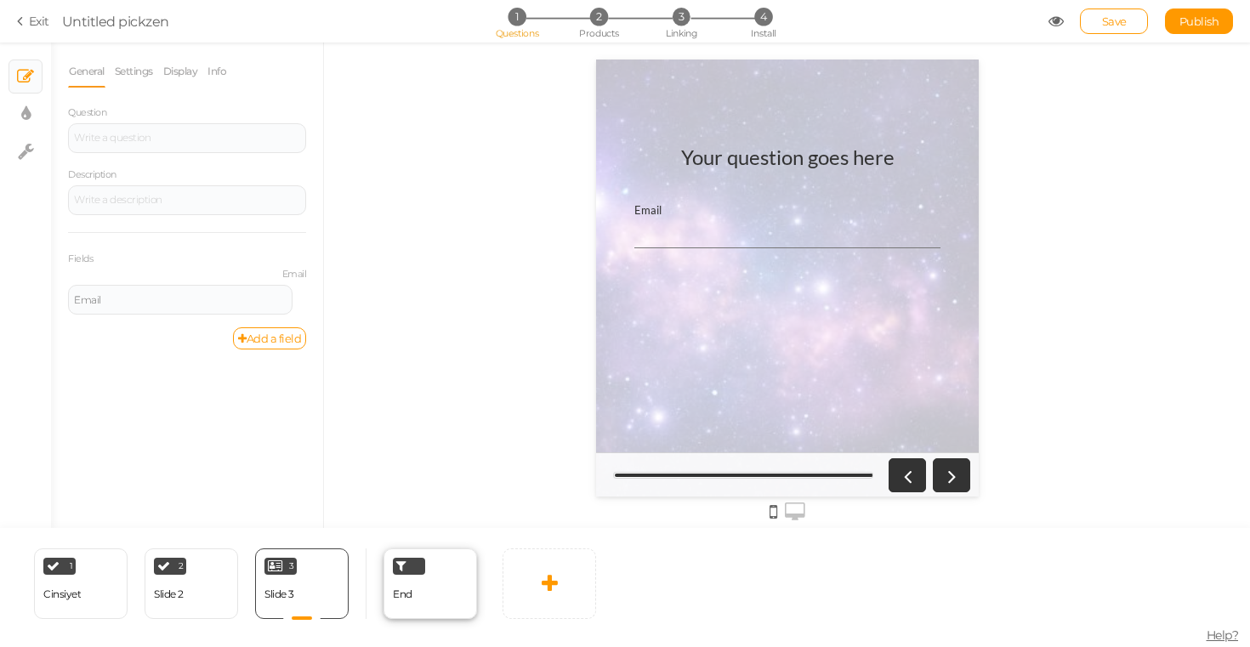
click at [410, 558] on div at bounding box center [409, 566] width 32 height 17
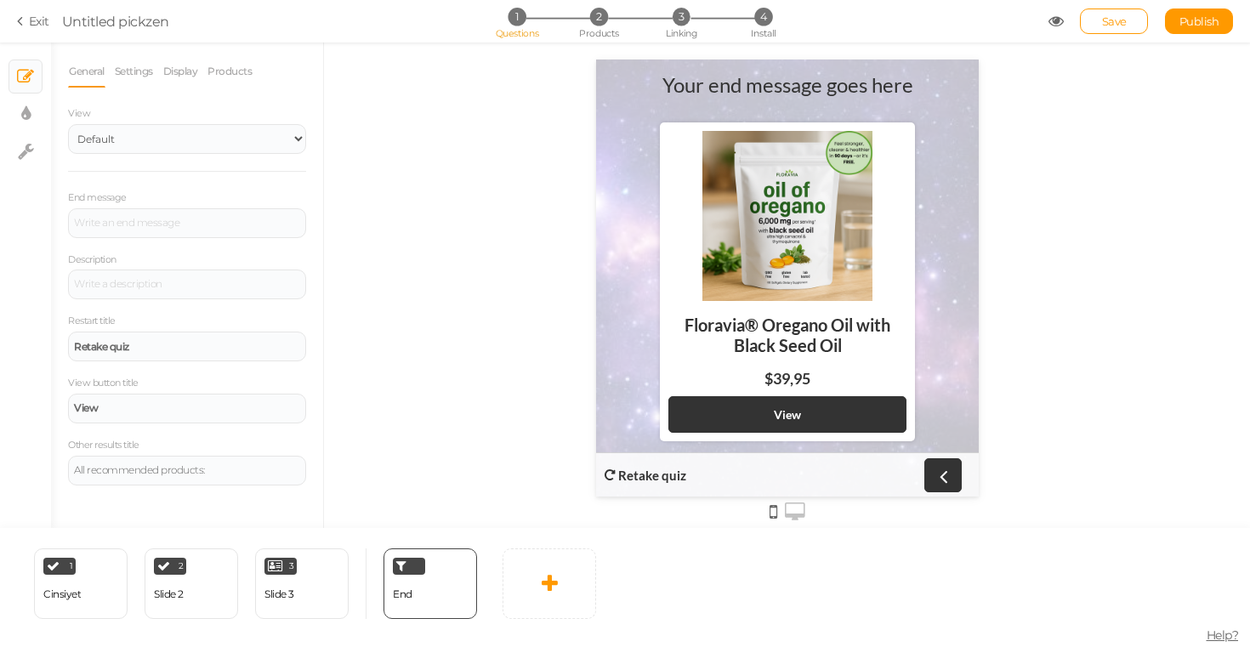
click at [358, 562] on div "1 Cinsiyet × Define the conditions to show this slide. Clone Change type Delete…" at bounding box center [191, 584] width 349 height 71
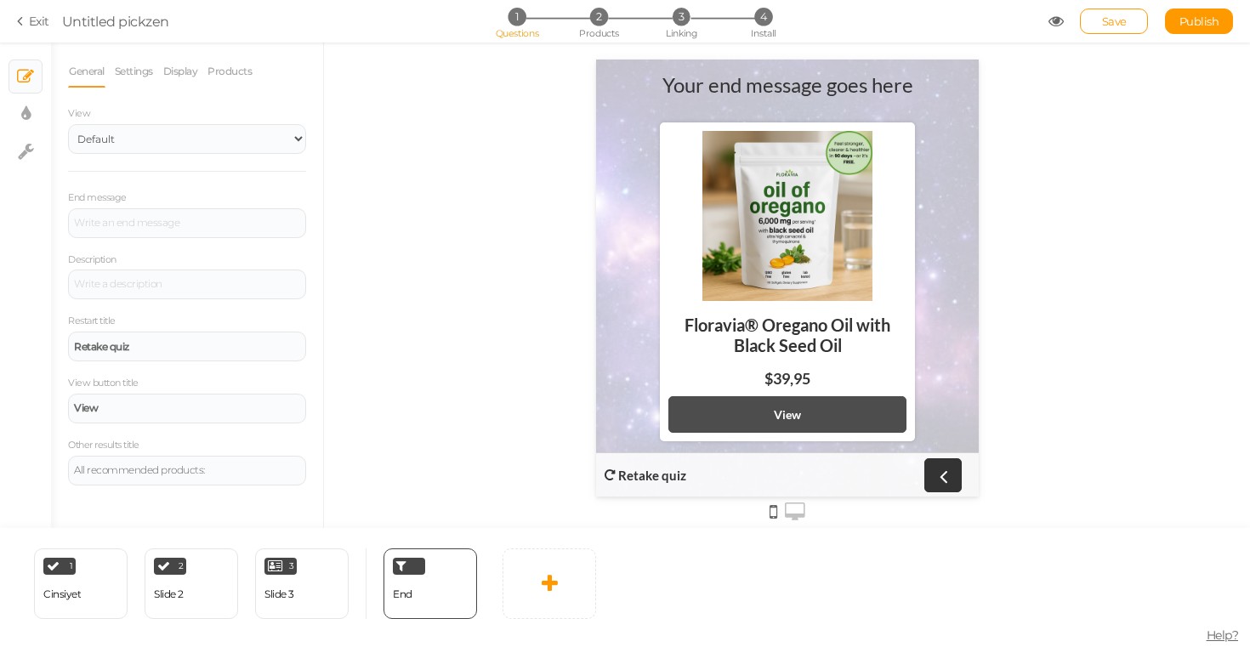
click at [794, 409] on strong "View" at bounding box center [786, 414] width 27 height 14
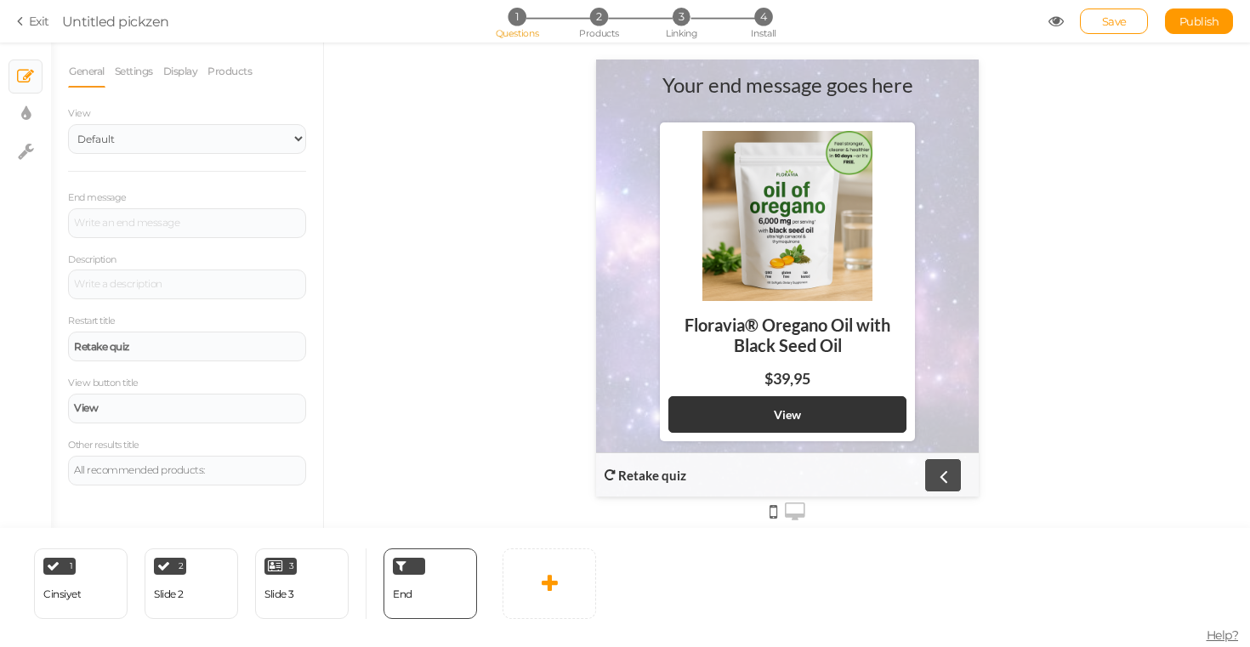
click at [948, 479] on icon at bounding box center [942, 475] width 22 height 22
click at [954, 479] on link at bounding box center [942, 475] width 37 height 34
click at [93, 594] on div "1 Cinsiyet × Define the conditions to show this slide. Clone Change type Delete" at bounding box center [81, 584] width 94 height 71
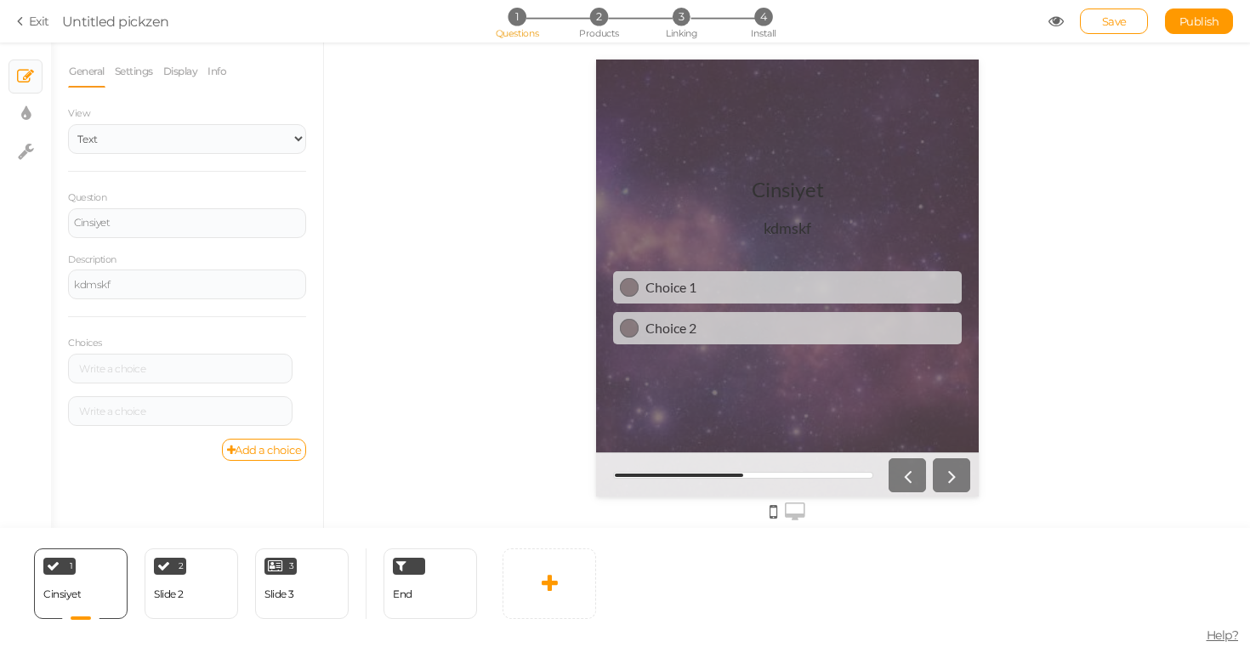
drag, startPoint x: 769, startPoint y: 477, endPoint x: 796, endPoint y: 477, distance: 27.2
click at [793, 477] on div at bounding box center [742, 475] width 260 height 7
click at [407, 586] on div "End" at bounding box center [403, 595] width 20 height 30
